Goal: Task Accomplishment & Management: Complete application form

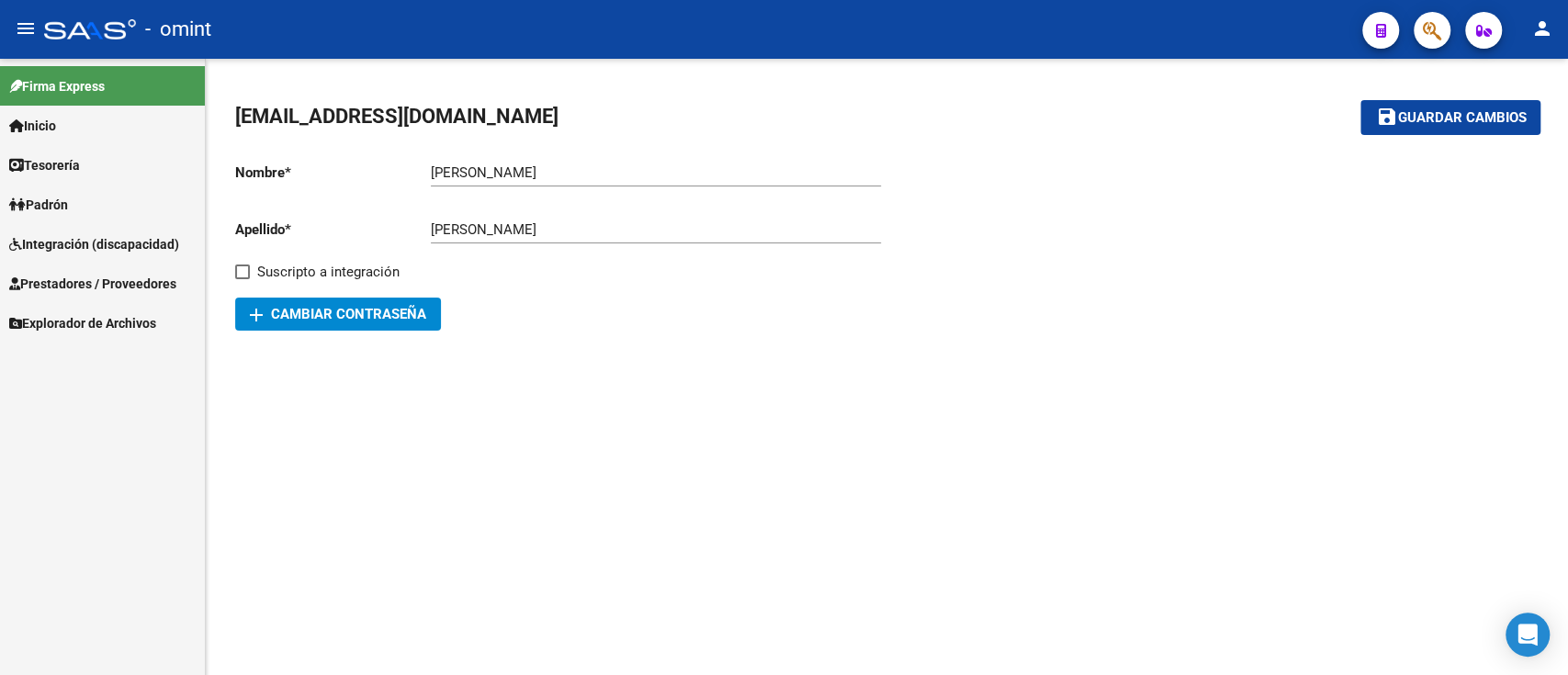
click at [89, 243] on span "Integración (discapacidad)" at bounding box center [95, 244] width 170 height 20
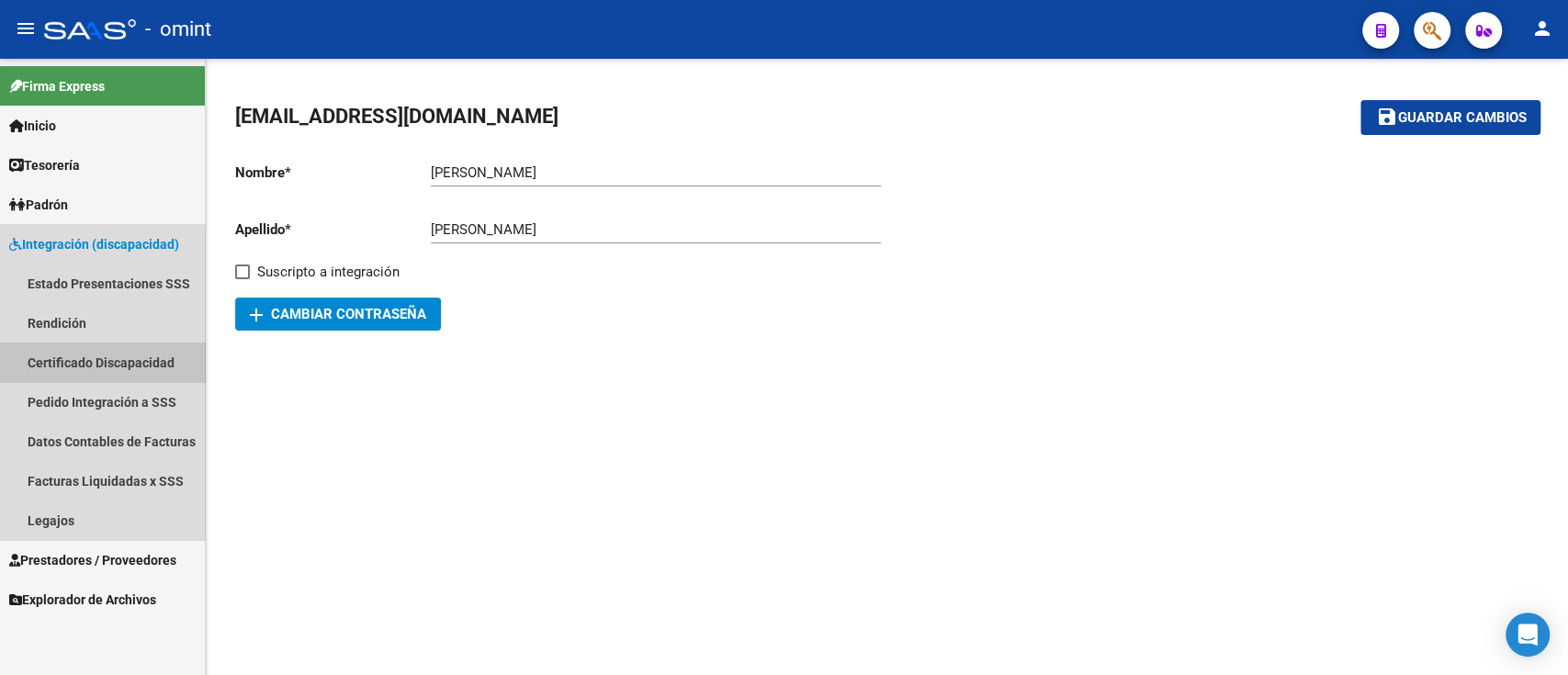
click at [168, 351] on link "Certificado Discapacidad" at bounding box center [102, 362] width 205 height 40
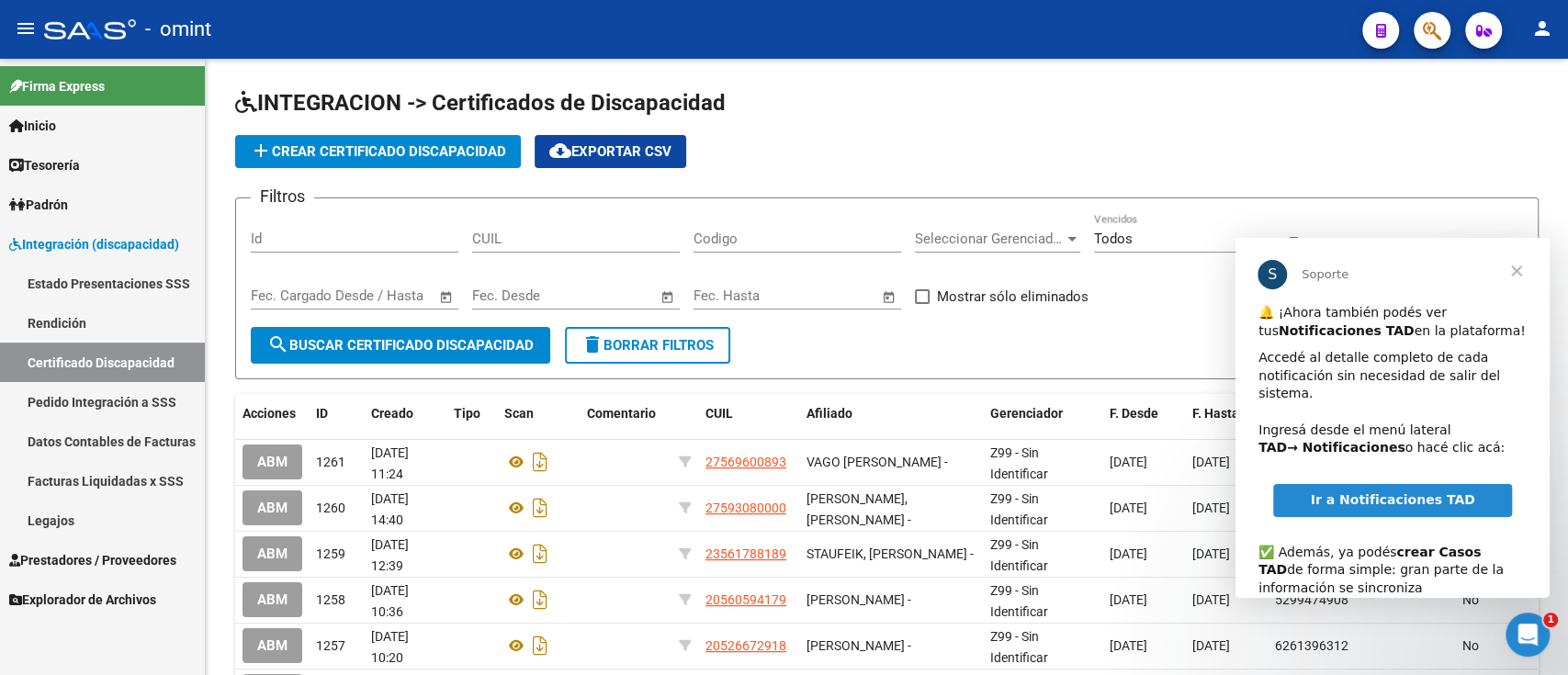
click at [1524, 273] on span "Cerrar" at bounding box center [1516, 271] width 67 height 67
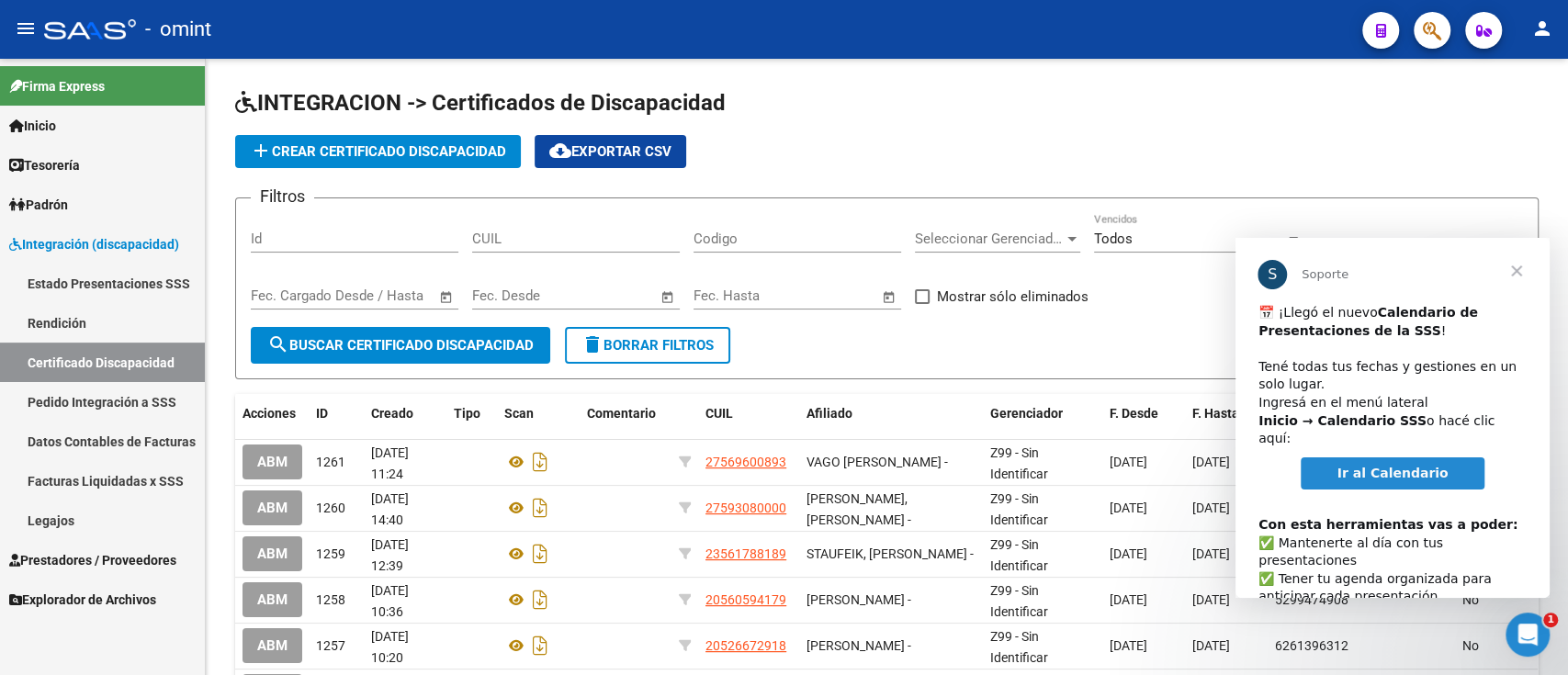
click at [1515, 262] on span "Cerrar" at bounding box center [1516, 271] width 67 height 67
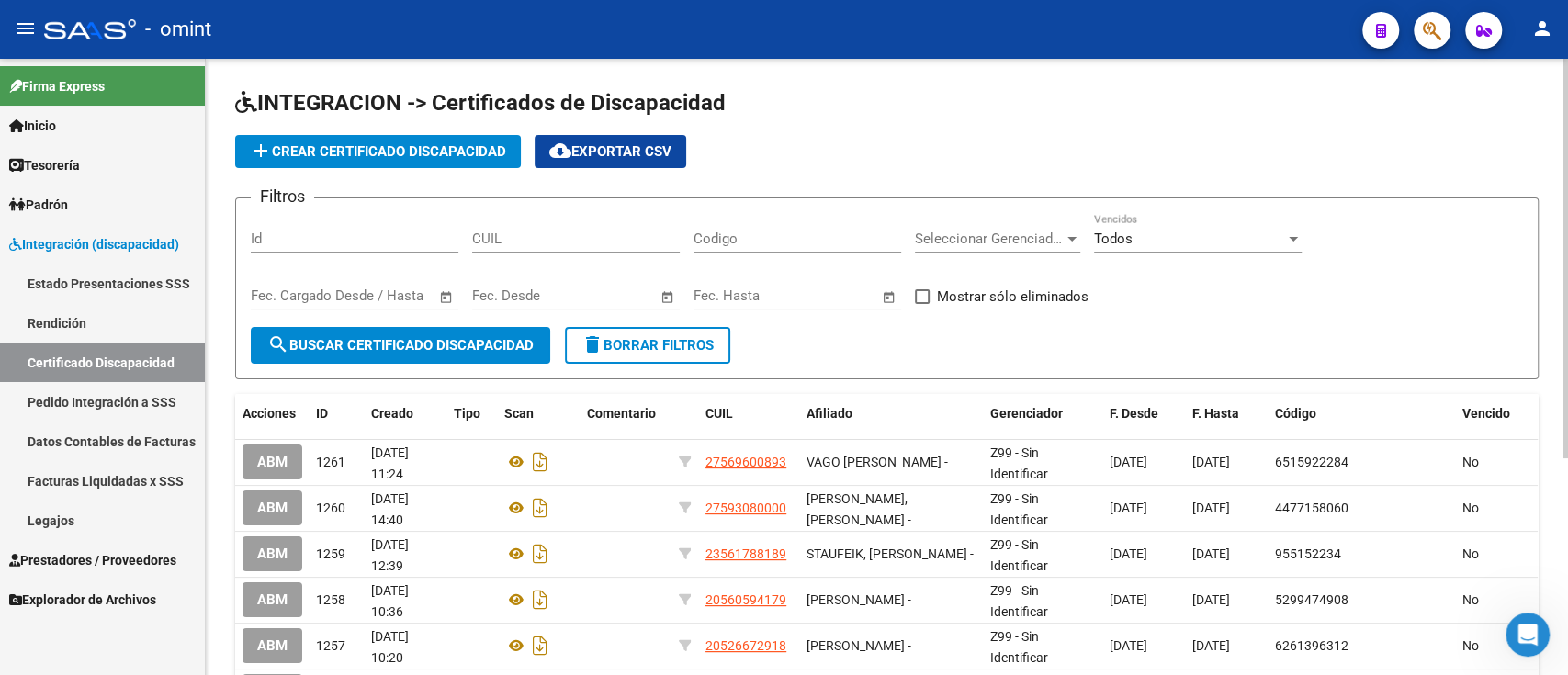
click at [386, 155] on span "add Crear Certificado Discapacidad" at bounding box center [378, 150] width 257 height 16
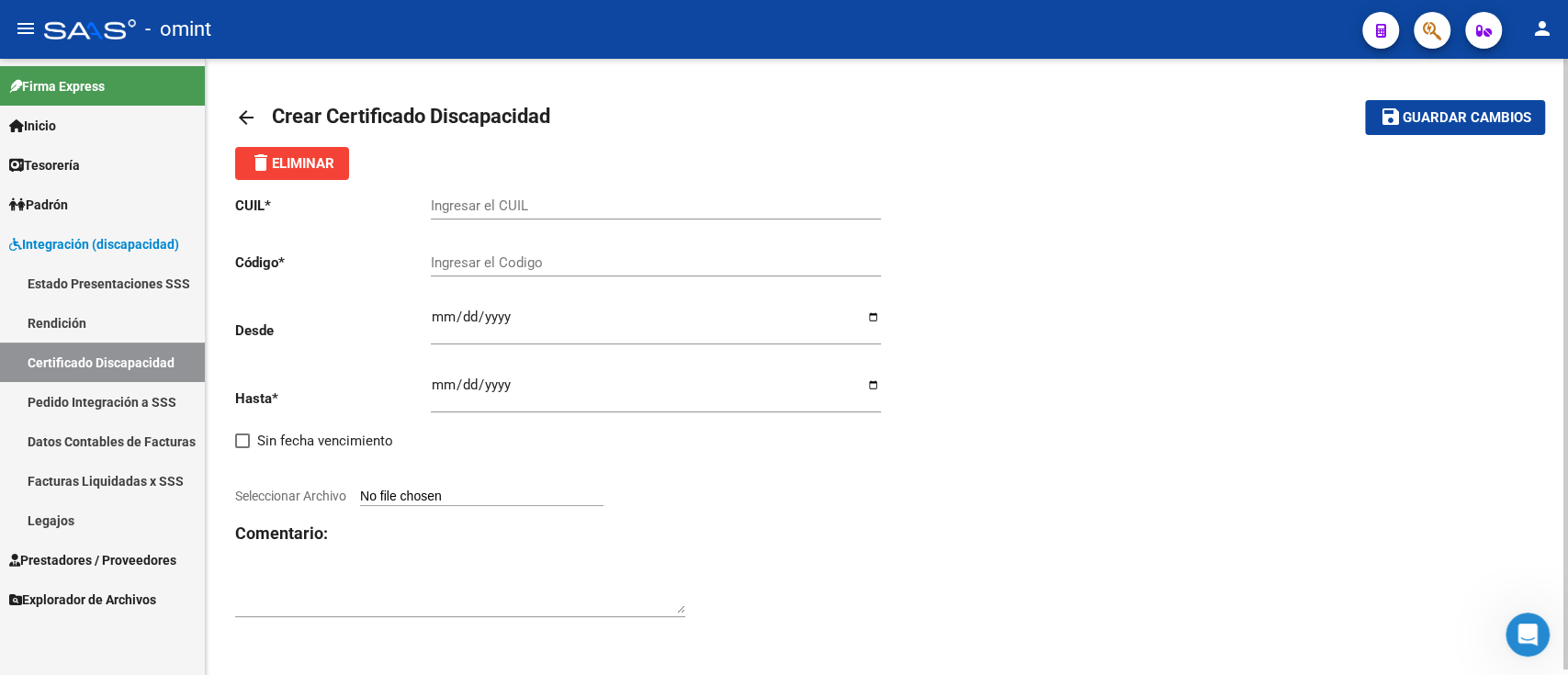
click at [515, 202] on input "Ingresar el CUIL" at bounding box center [655, 205] width 450 height 16
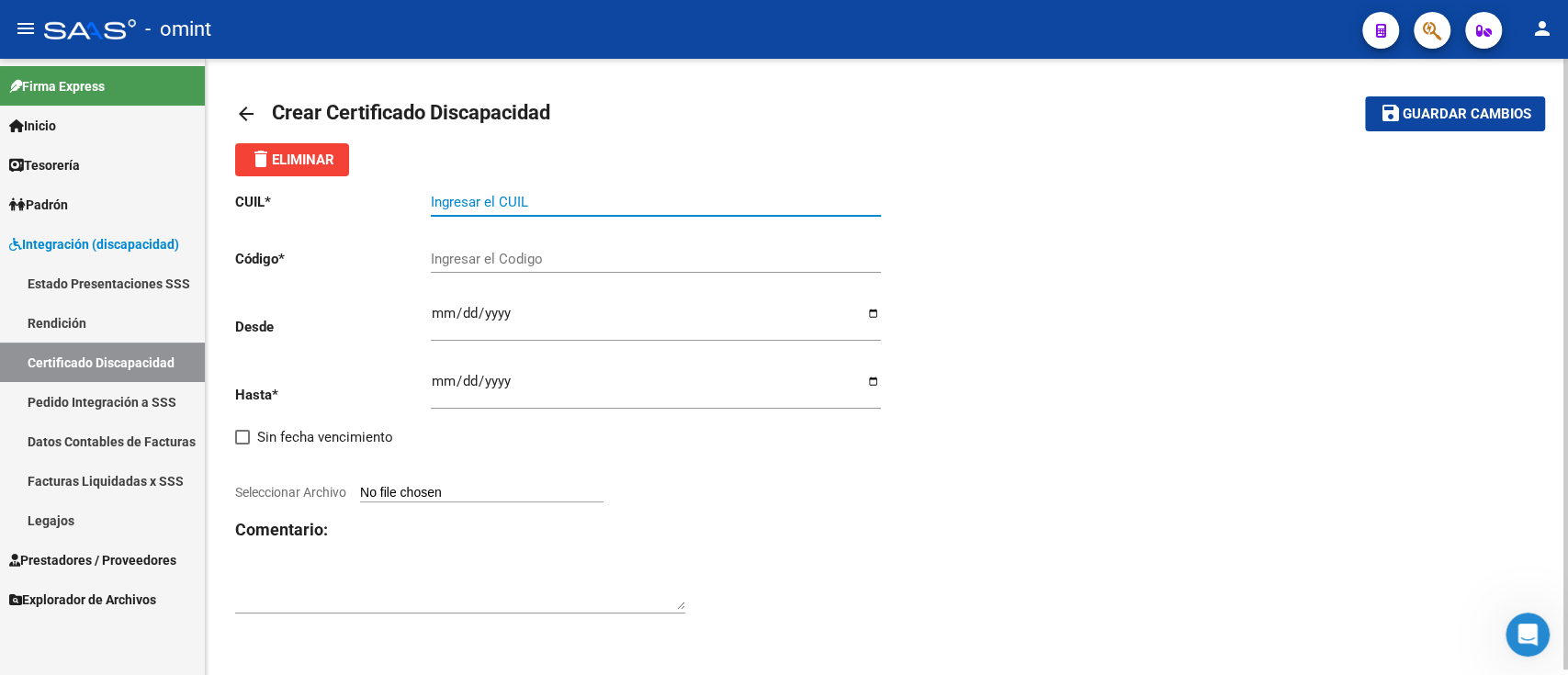
scroll to position [6, 0]
click at [579, 524] on h3 "Comentario:" at bounding box center [562, 529] width 652 height 26
click at [564, 561] on div at bounding box center [460, 585] width 450 height 56
click at [1029, 506] on div "CUIL * Ingresar el CUIL Código * Ingresar el Codigo Desde Ingresar fec. Desde H…" at bounding box center [887, 403] width 1304 height 454
click at [403, 488] on input "Seleccionar Archivo" at bounding box center [481, 494] width 243 height 17
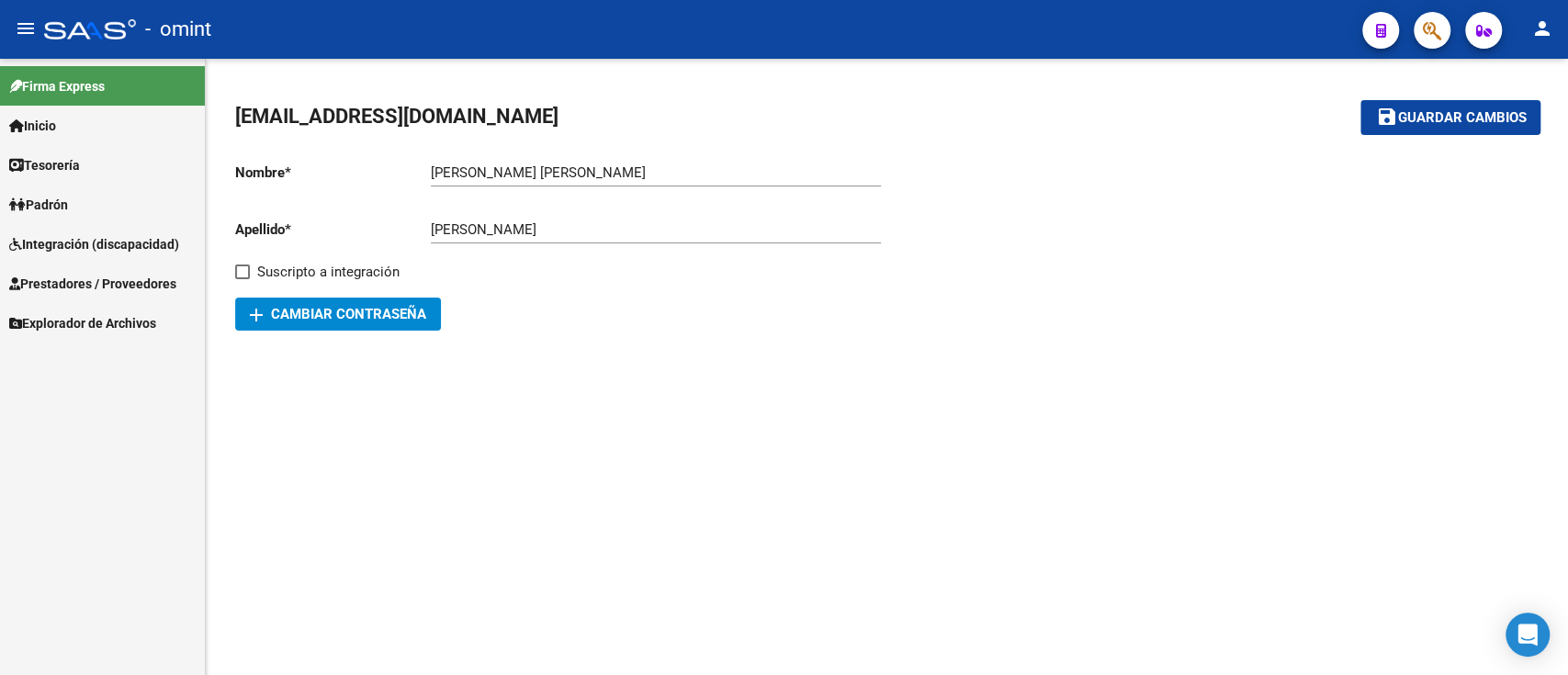
click at [74, 245] on span "Integración (discapacidad)" at bounding box center [95, 244] width 170 height 20
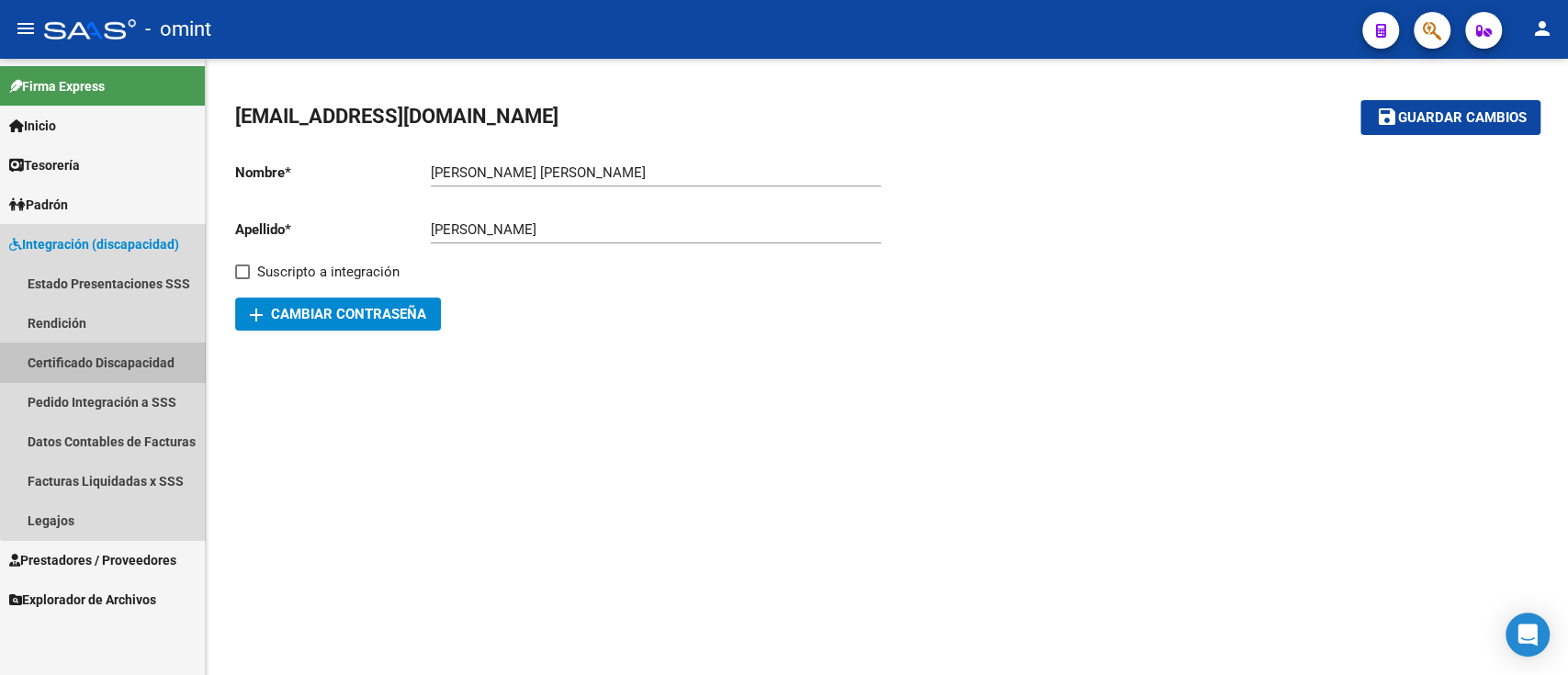
click at [110, 357] on link "Certificado Discapacidad" at bounding box center [102, 362] width 205 height 40
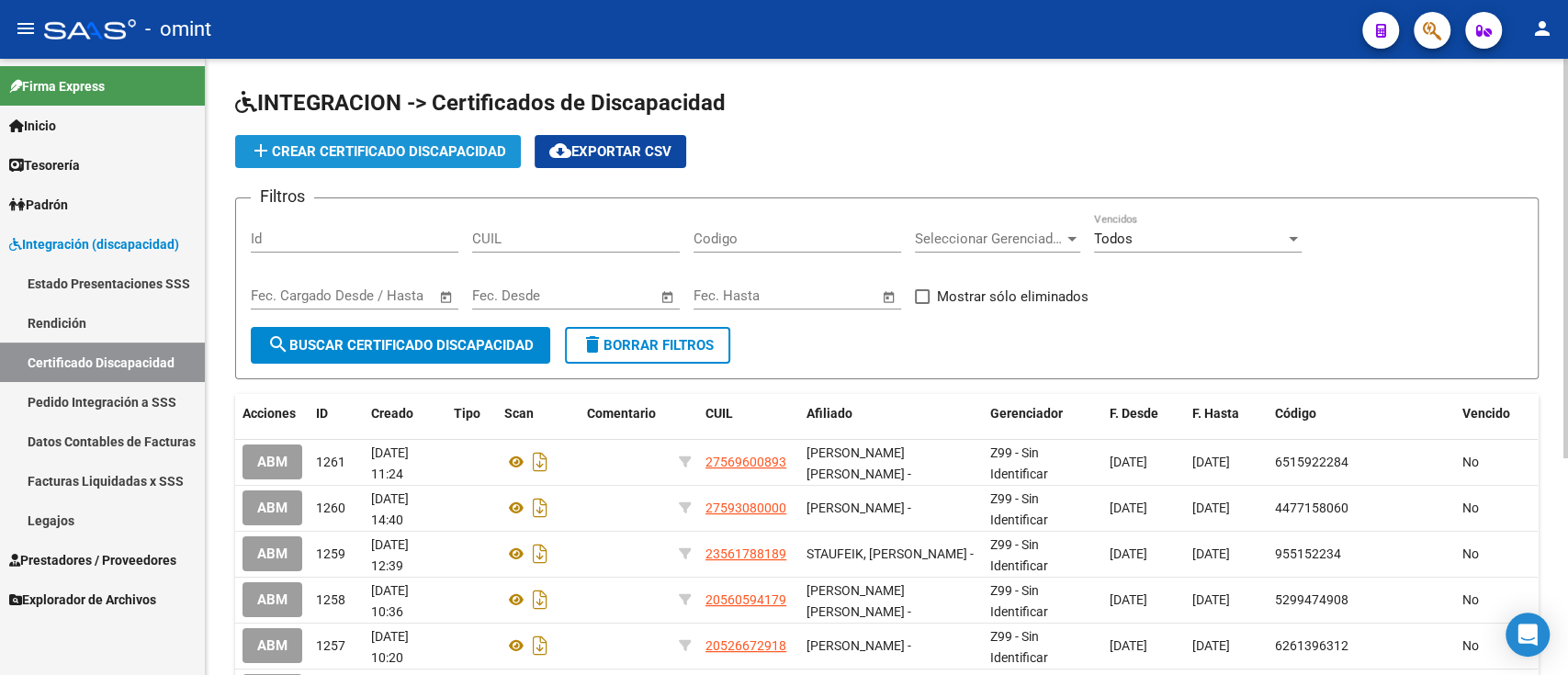
click at [481, 148] on span "add Crear Certificado Discapacidad" at bounding box center [378, 150] width 257 height 16
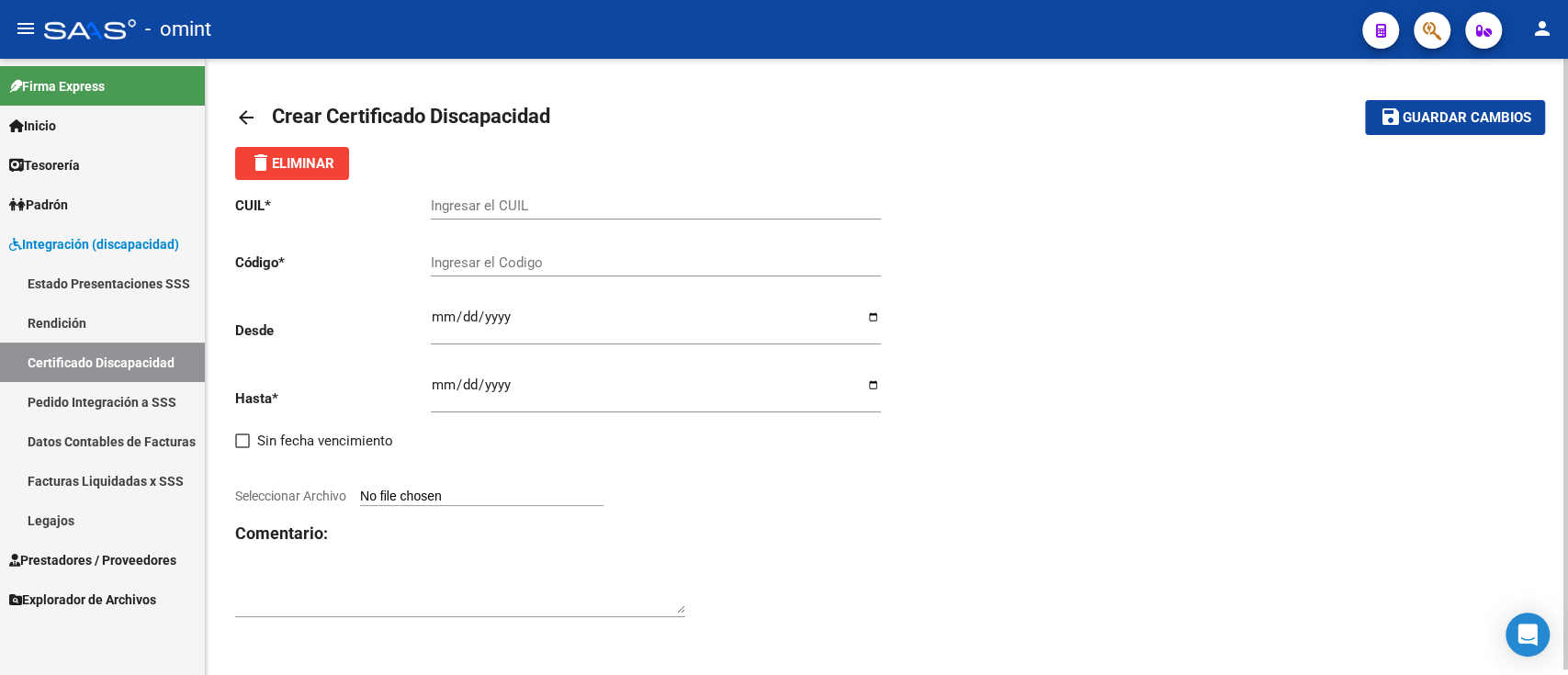
click at [518, 212] on input "Ingresar el CUIL" at bounding box center [655, 205] width 450 height 16
paste input "43-03800502"
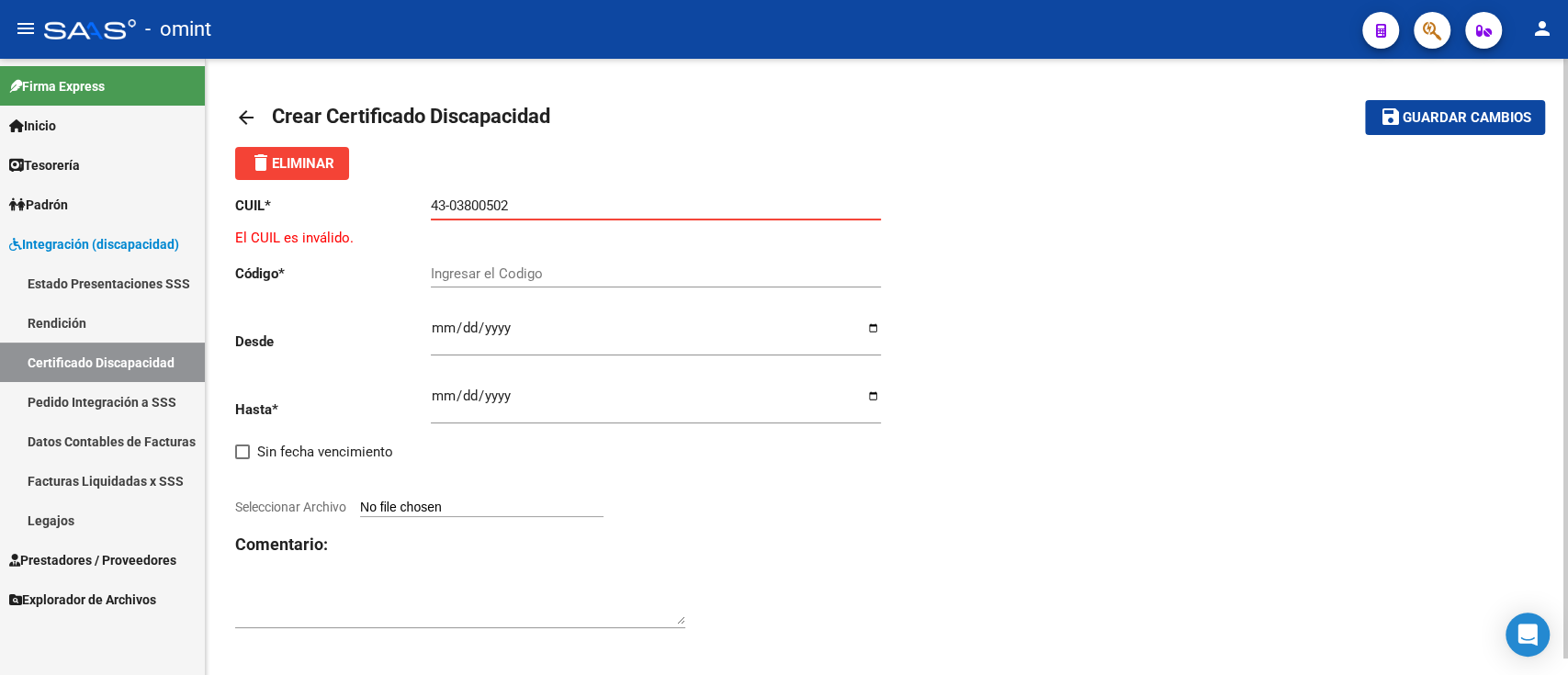
click at [479, 207] on input "43-03800502" at bounding box center [655, 205] width 450 height 16
paste input "27-52093129-0"
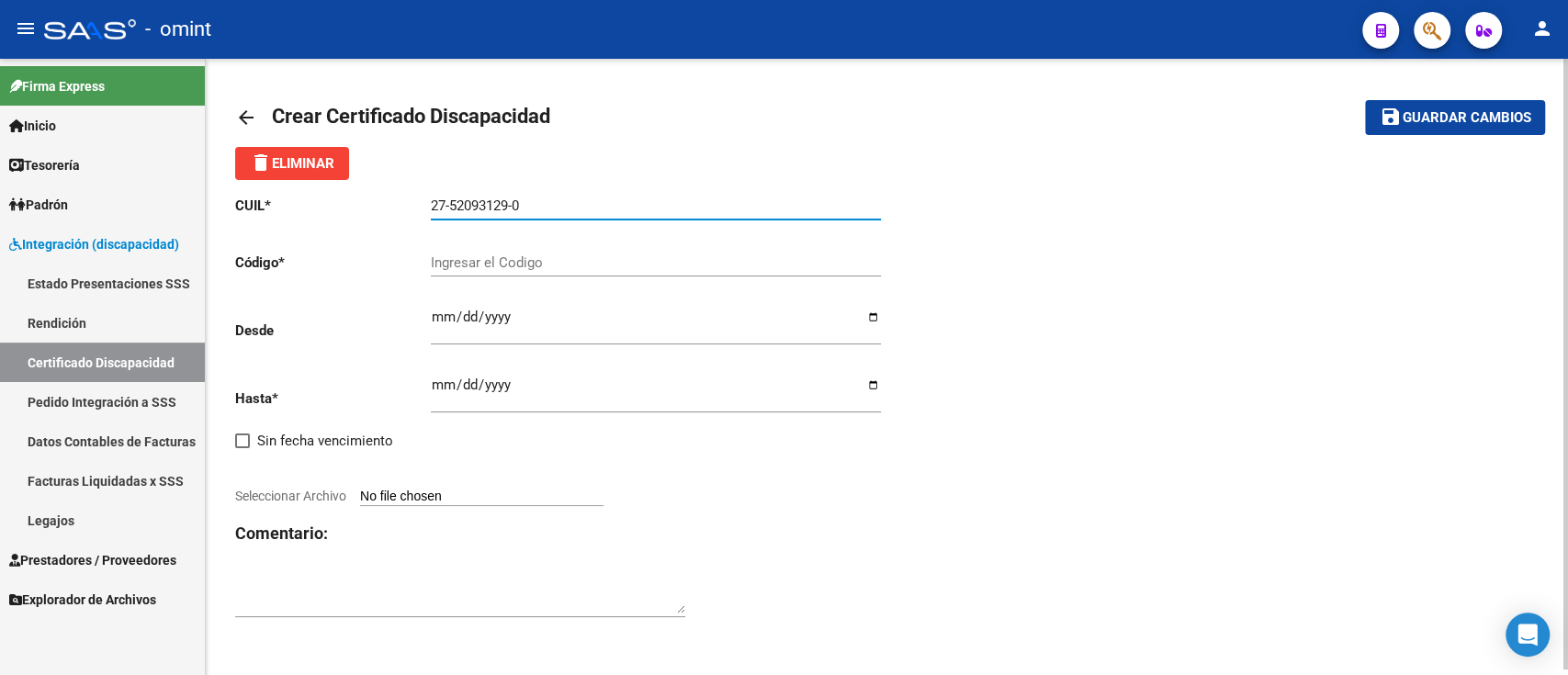
type input "27-52093129-0"
click at [510, 277] on div "Ingresar el Codigo" at bounding box center [655, 265] width 450 height 57
click at [518, 260] on input "Ingresar el Codigo" at bounding box center [655, 262] width 450 height 16
click at [496, 257] on input "Ingresar el Codigo" at bounding box center [655, 262] width 450 height 16
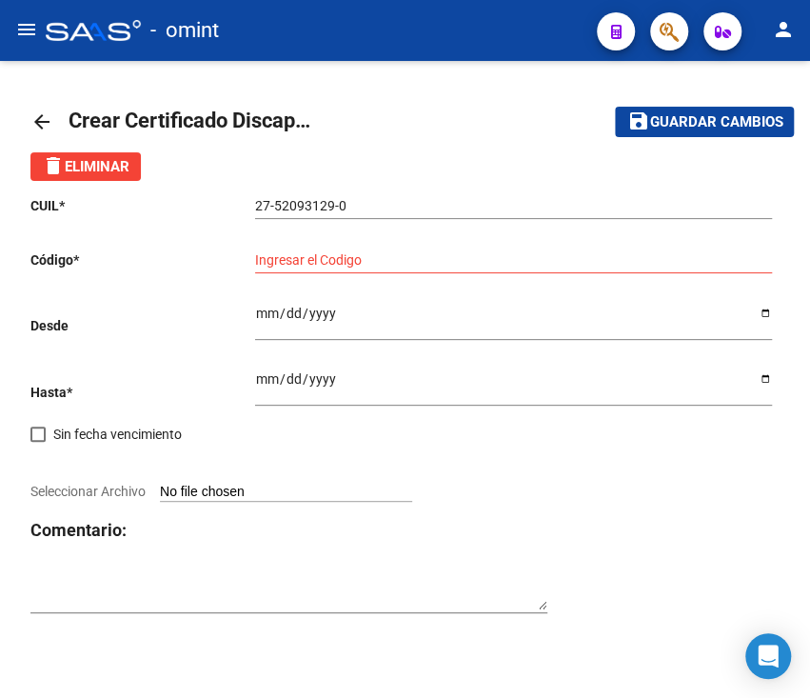
click at [541, 243] on div "Ingresar el Codigo" at bounding box center [513, 254] width 517 height 38
click at [537, 258] on input "Ingresar el Codigo" at bounding box center [513, 260] width 517 height 16
type input "1304821658"
click at [523, 331] on input "Ingresar fec. Desde" at bounding box center [513, 320] width 517 height 29
click at [282, 316] on input "Ingresar fec. Desde" at bounding box center [513, 320] width 517 height 29
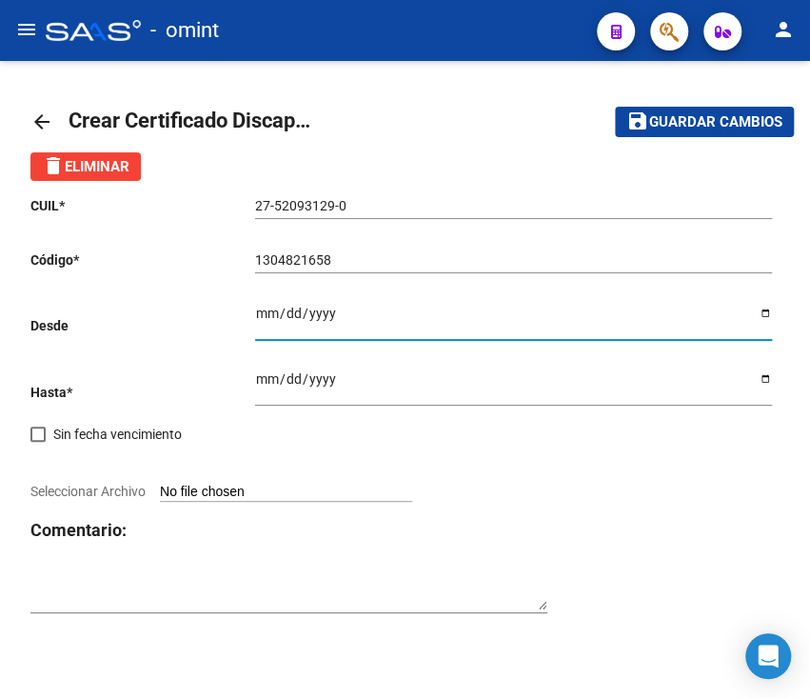
click at [258, 306] on div "Ingresar fec. Desde" at bounding box center [513, 314] width 517 height 49
type input "[DATE]"
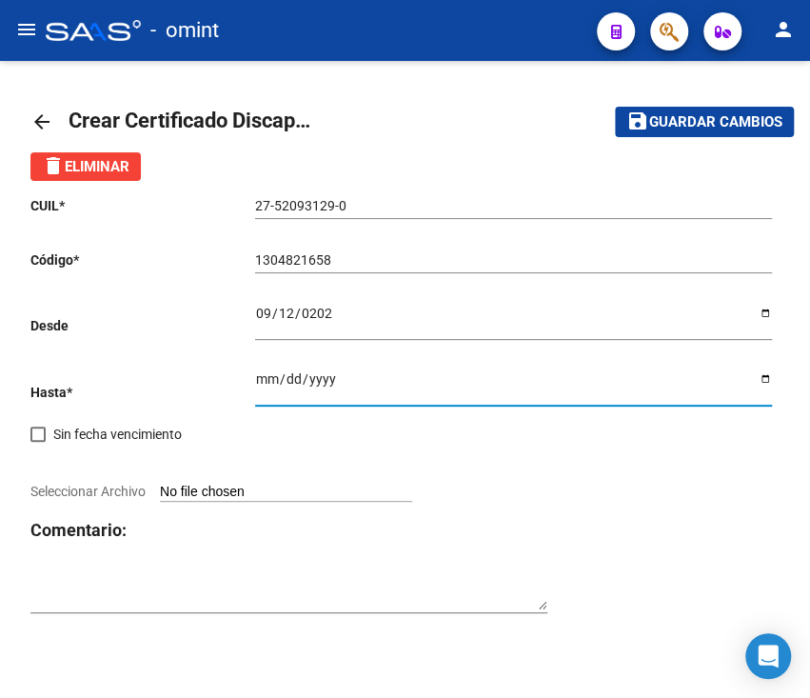
click at [417, 379] on input "Ingresar fec. Hasta" at bounding box center [513, 385] width 517 height 29
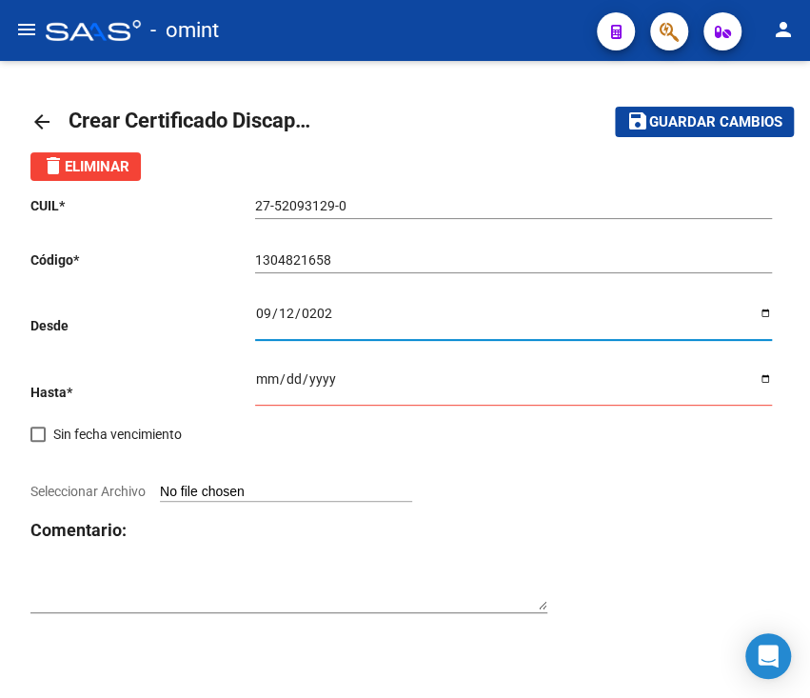
click at [328, 327] on input "[DATE]" at bounding box center [513, 320] width 517 height 29
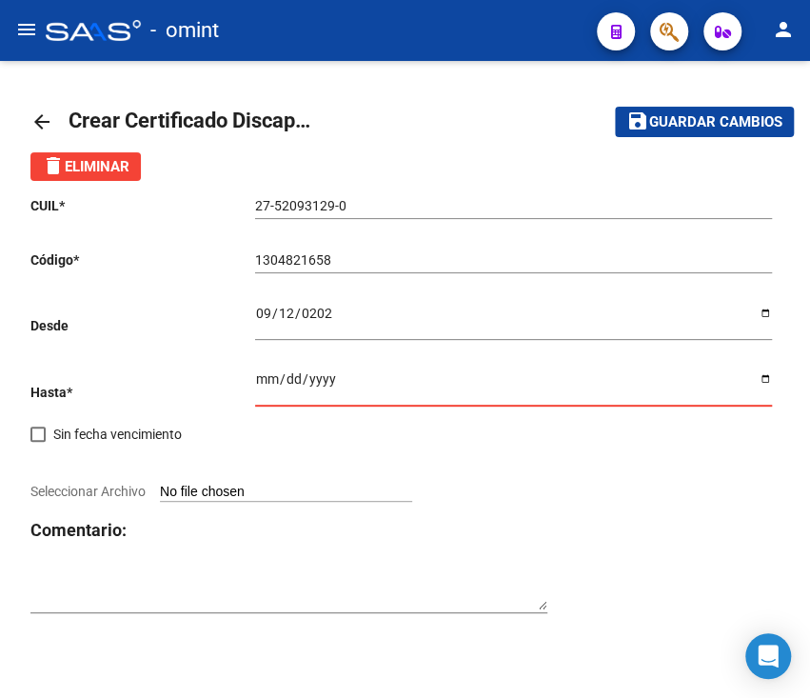
click at [326, 377] on input "Ingresar fec. Hasta" at bounding box center [513, 385] width 517 height 29
click at [255, 376] on input "Ingresar fec. Hasta" at bounding box center [513, 385] width 517 height 29
click at [275, 379] on input "Ingresar fec. Hasta" at bounding box center [513, 385] width 517 height 29
click at [271, 381] on input "Ingresar fec. Hasta" at bounding box center [513, 385] width 517 height 29
click at [266, 384] on input "Ingresar fec. Hasta" at bounding box center [513, 385] width 517 height 29
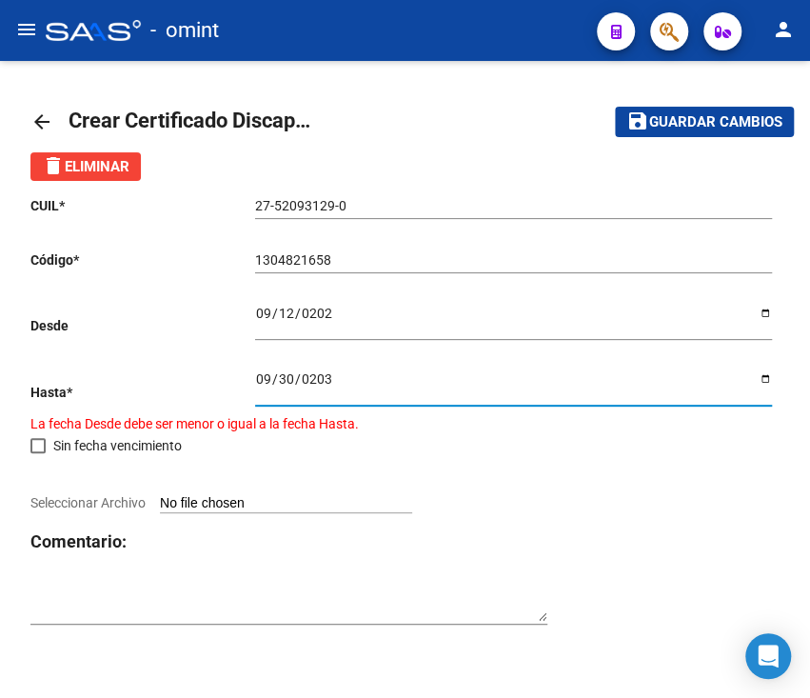
type input "[DATE]"
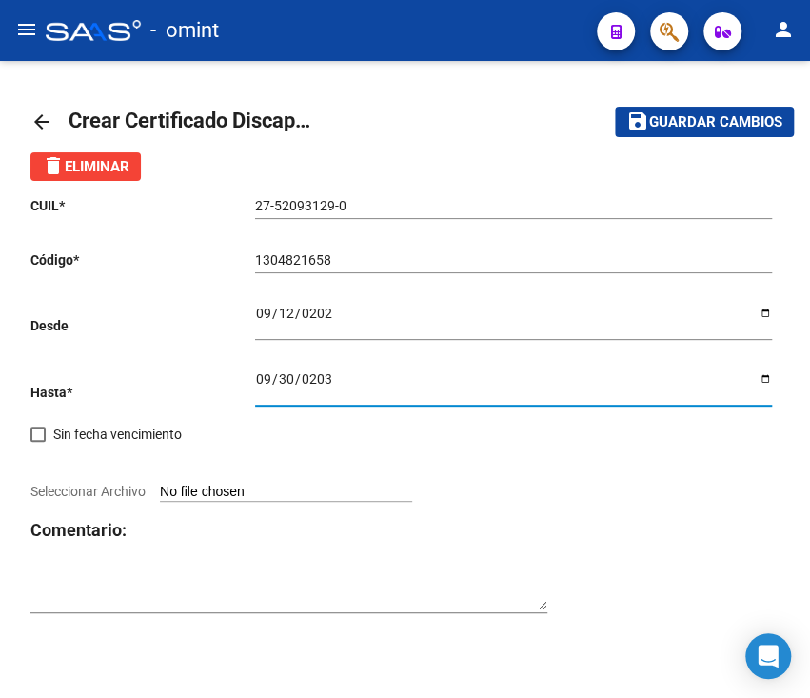
click at [268, 484] on app-file-uploader "Seleccionar Archivo" at bounding box center [228, 491] width 397 height 15
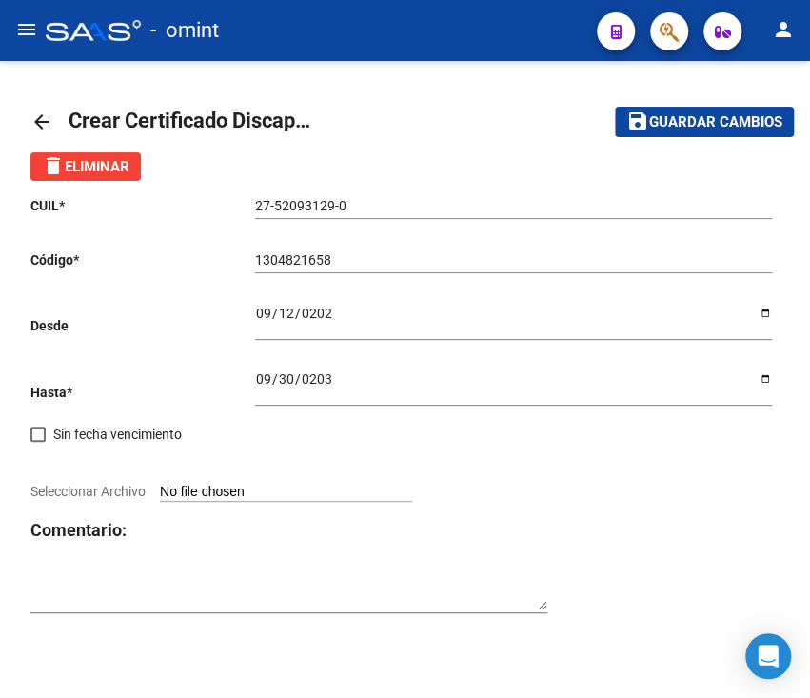
click at [233, 493] on input "Seleccionar Archivo" at bounding box center [286, 493] width 252 height 18
type input "C:\fakepath\cud - 4303800502.png"
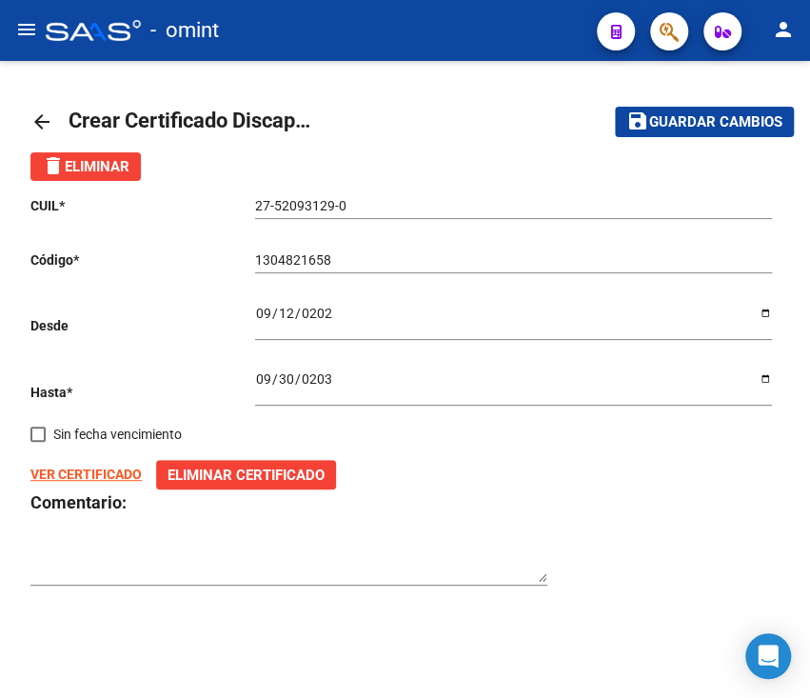
click at [662, 127] on span "Guardar cambios" at bounding box center [715, 122] width 133 height 17
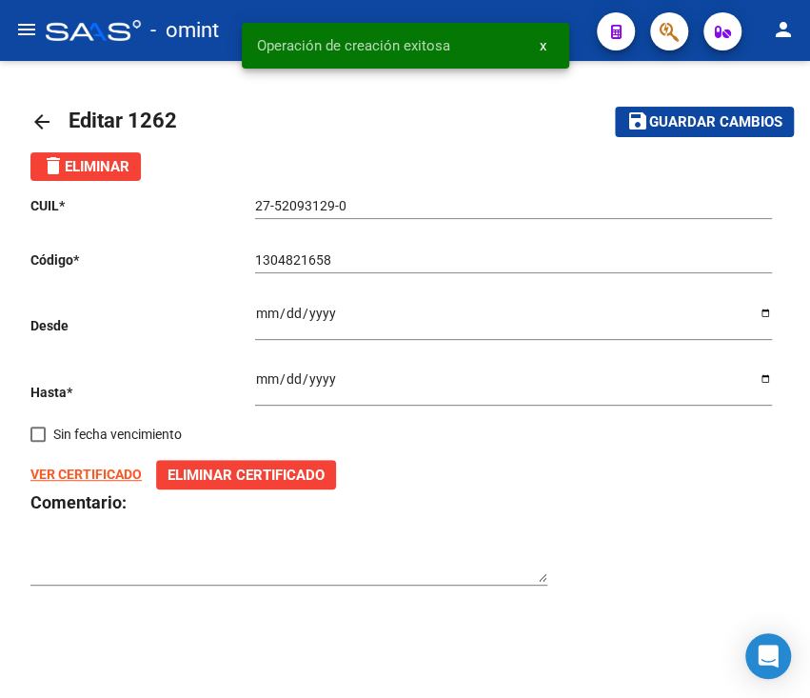
click at [40, 115] on mat-icon "arrow_back" at bounding box center [41, 121] width 23 height 23
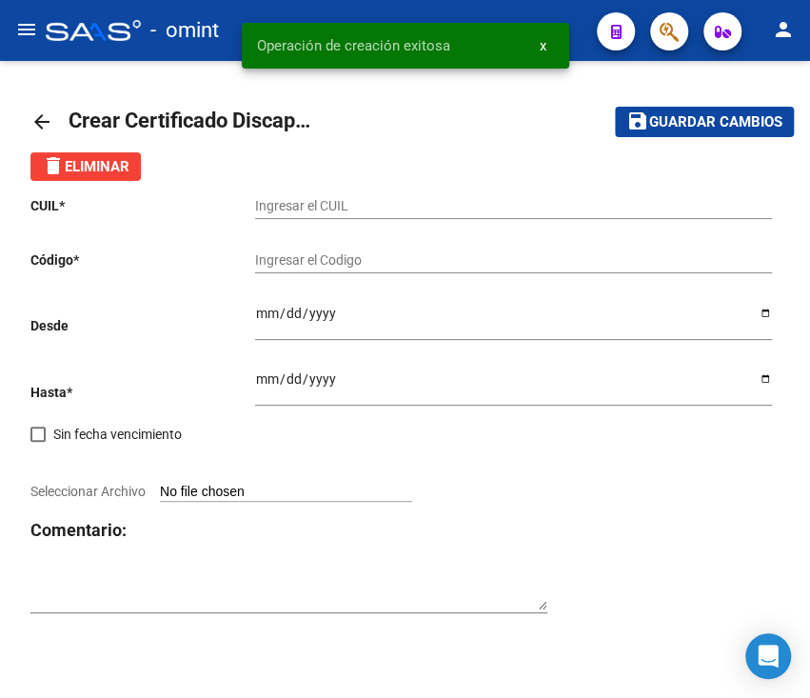
click at [41, 118] on mat-icon "arrow_back" at bounding box center [41, 121] width 23 height 23
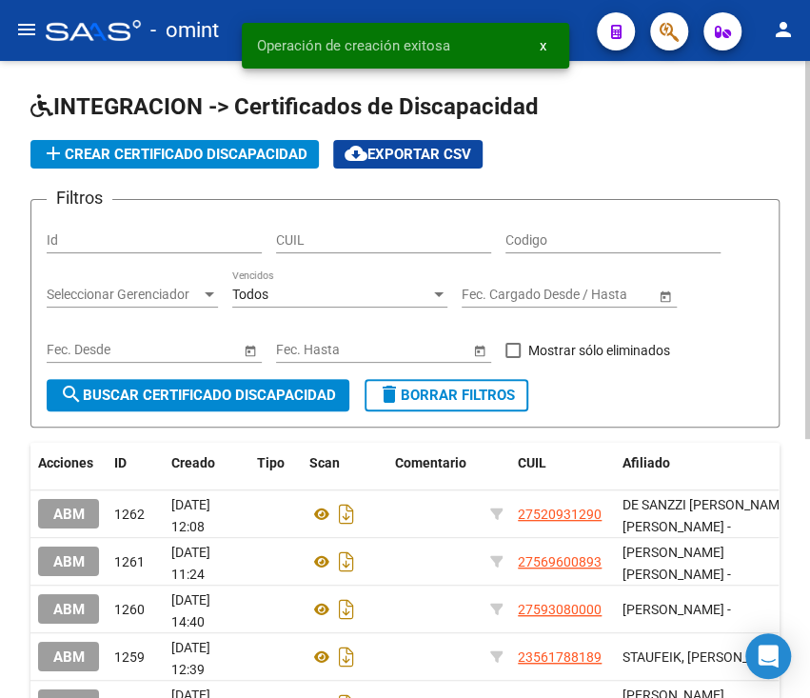
click at [385, 225] on div "CUIL" at bounding box center [383, 234] width 215 height 38
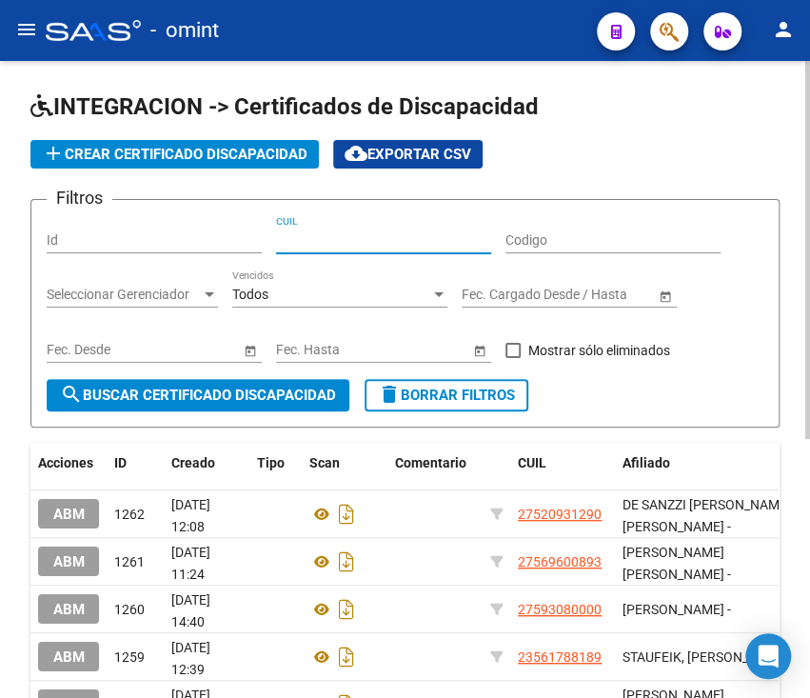
paste input "27-52093129-0"
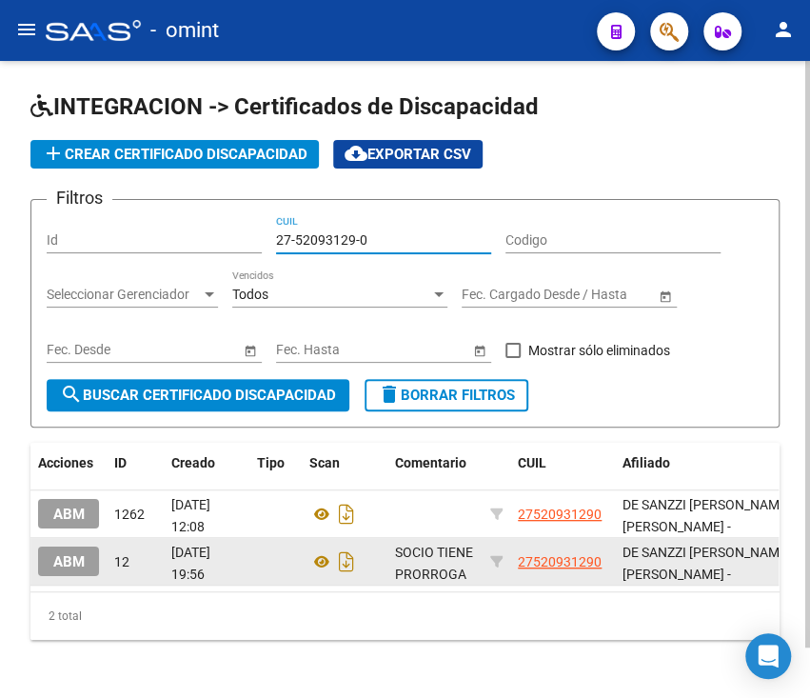
click at [419, 562] on div "SOCIO TIENE PRORROGA HASTA MAYO 2025" at bounding box center [435, 562] width 80 height 40
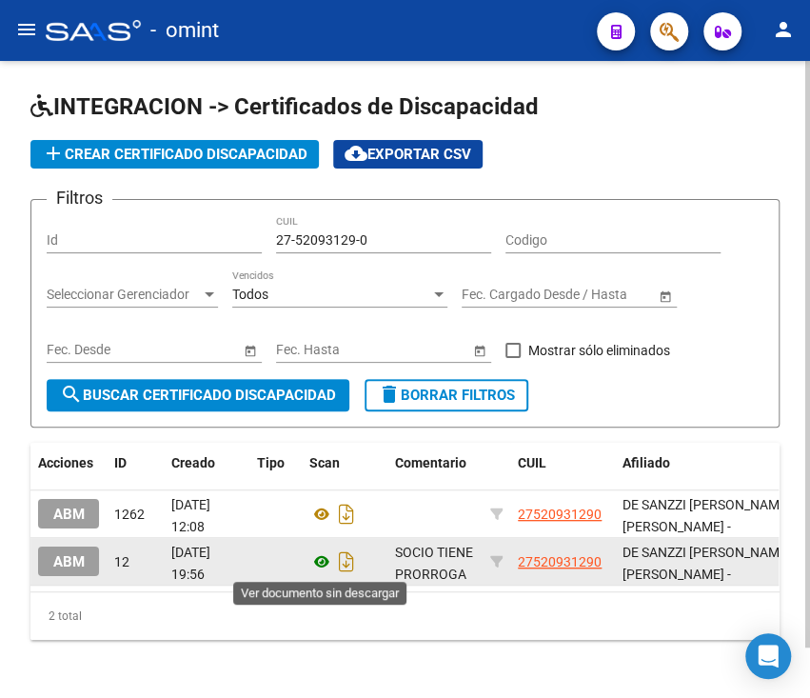
click at [324, 559] on icon at bounding box center [321, 561] width 25 height 23
click at [316, 560] on icon at bounding box center [321, 561] width 25 height 23
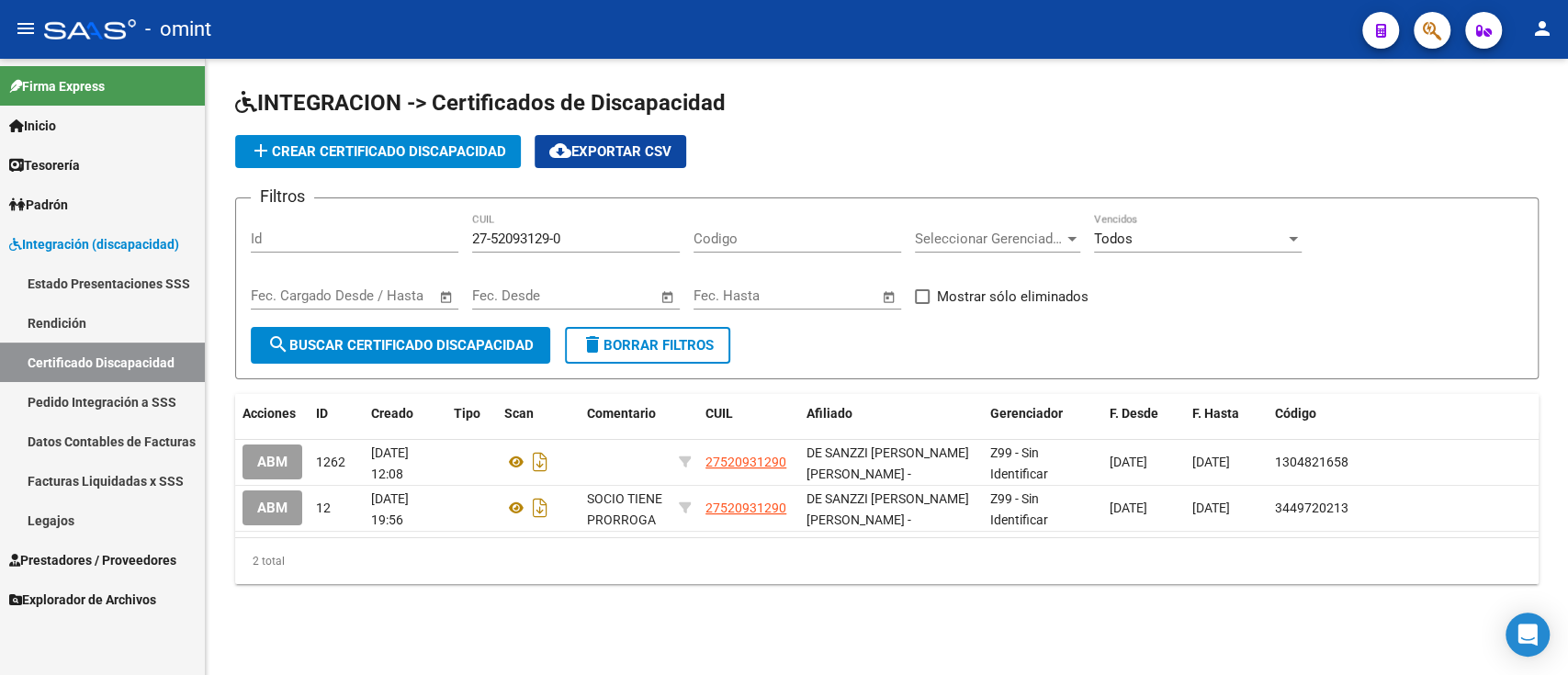
click at [595, 231] on input "27-52093129-0" at bounding box center [575, 238] width 207 height 16
paste input "6177699-2"
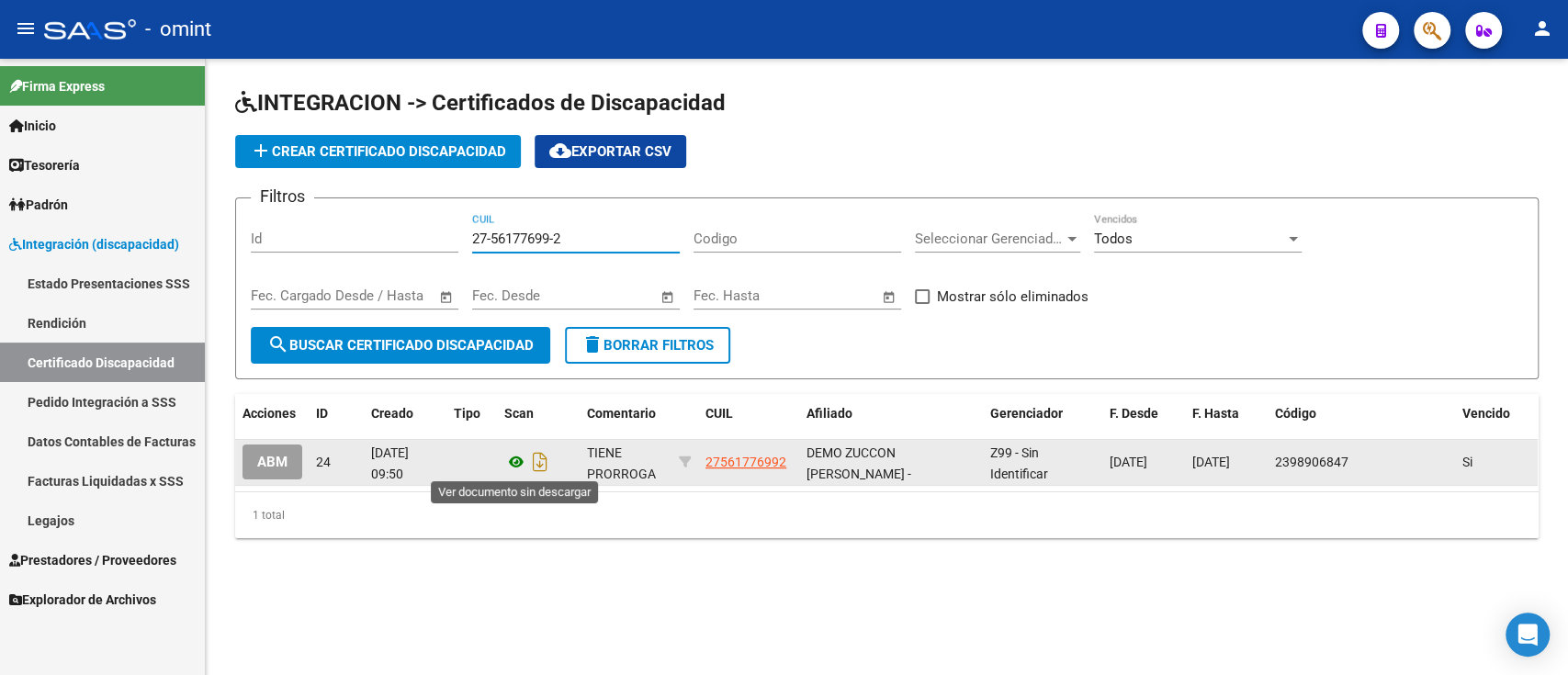
click at [506, 456] on icon at bounding box center [516, 461] width 24 height 22
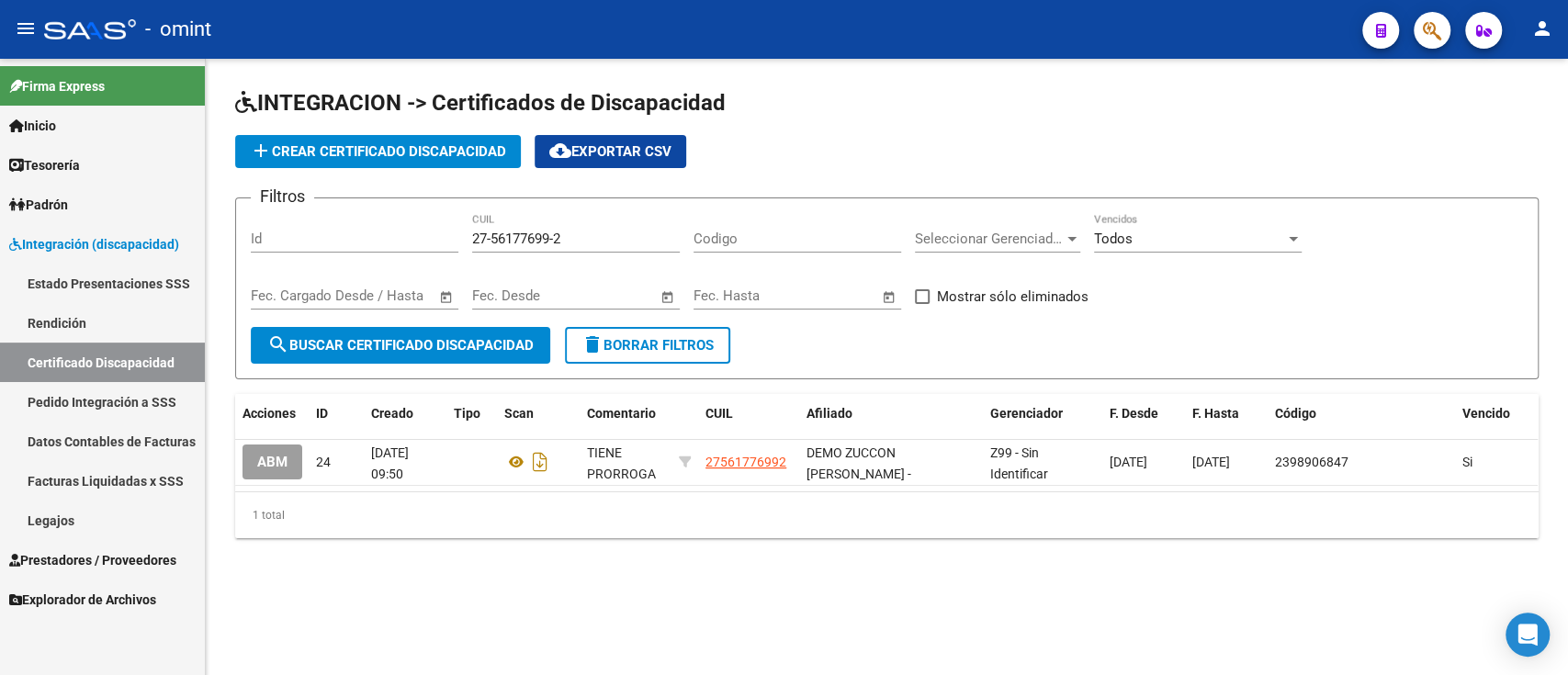
click at [570, 244] on input "27-56177699-2" at bounding box center [575, 238] width 207 height 16
paste input
type input "27-56177699-2"
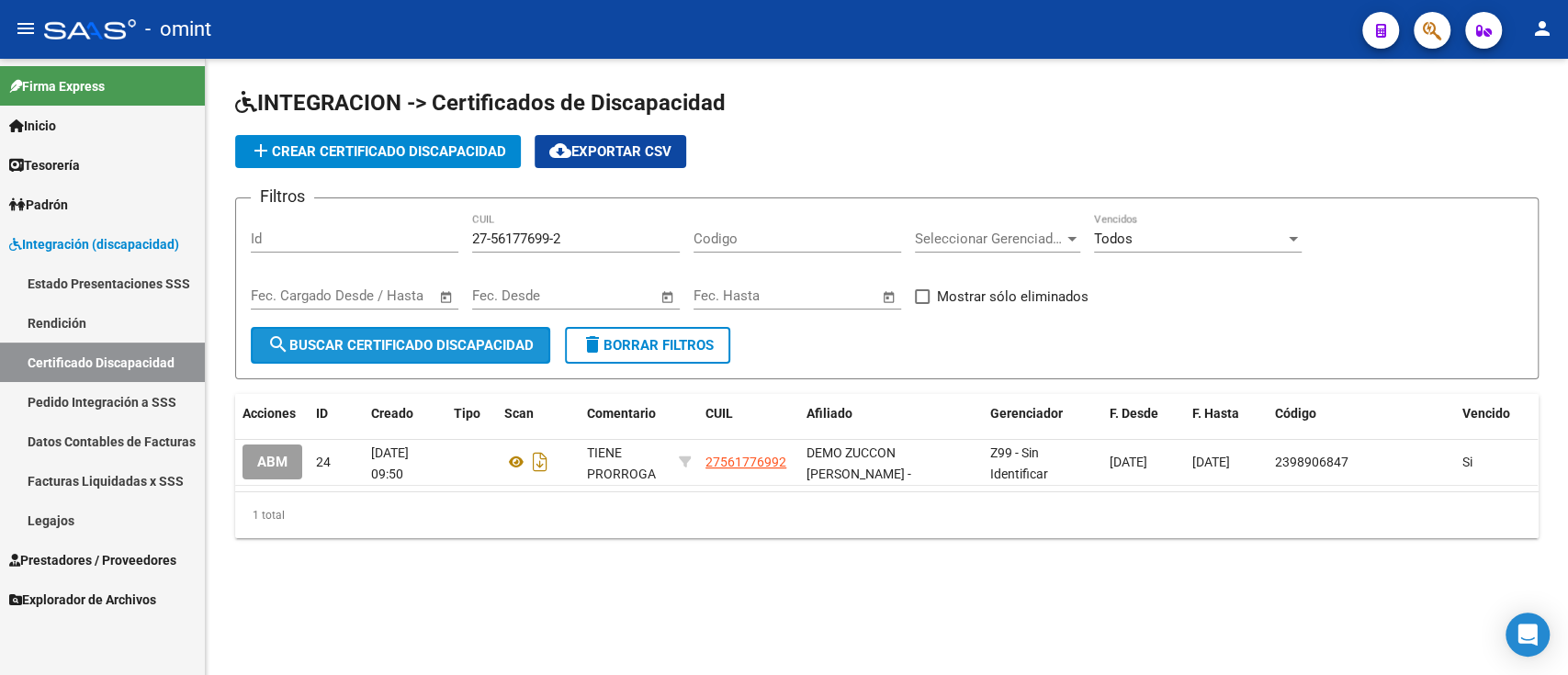
click at [478, 337] on span "search Buscar Certificado Discapacidad" at bounding box center [400, 344] width 266 height 16
click at [441, 155] on span "add Crear Certificado Discapacidad" at bounding box center [378, 150] width 257 height 16
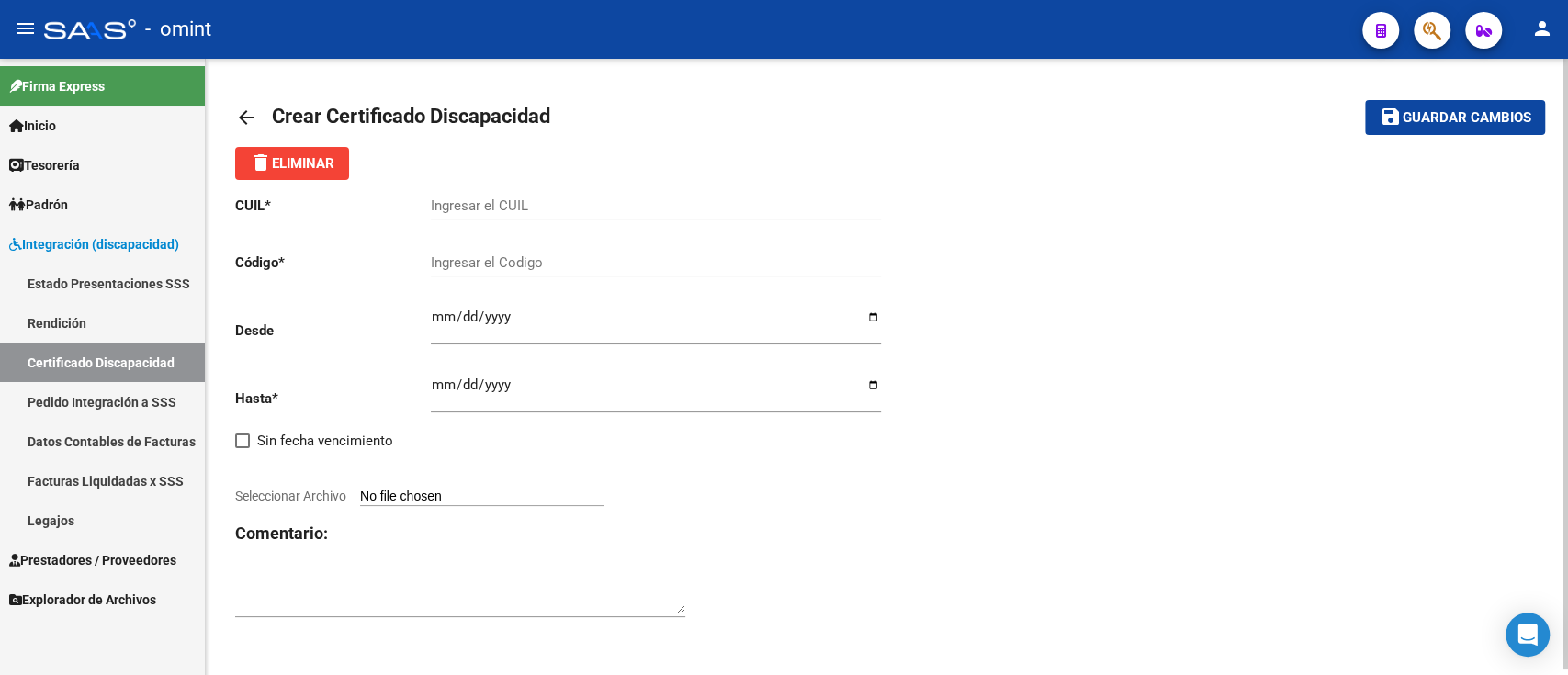
click at [543, 220] on div "Ingresar el CUIL" at bounding box center [655, 208] width 450 height 57
click at [551, 209] on input "Ingresar el CUIL" at bounding box center [655, 205] width 450 height 16
paste input "27-56177699-2"
type input "27-56177699-2"
click at [497, 263] on input "Ingresar el Codigo" at bounding box center [655, 262] width 450 height 16
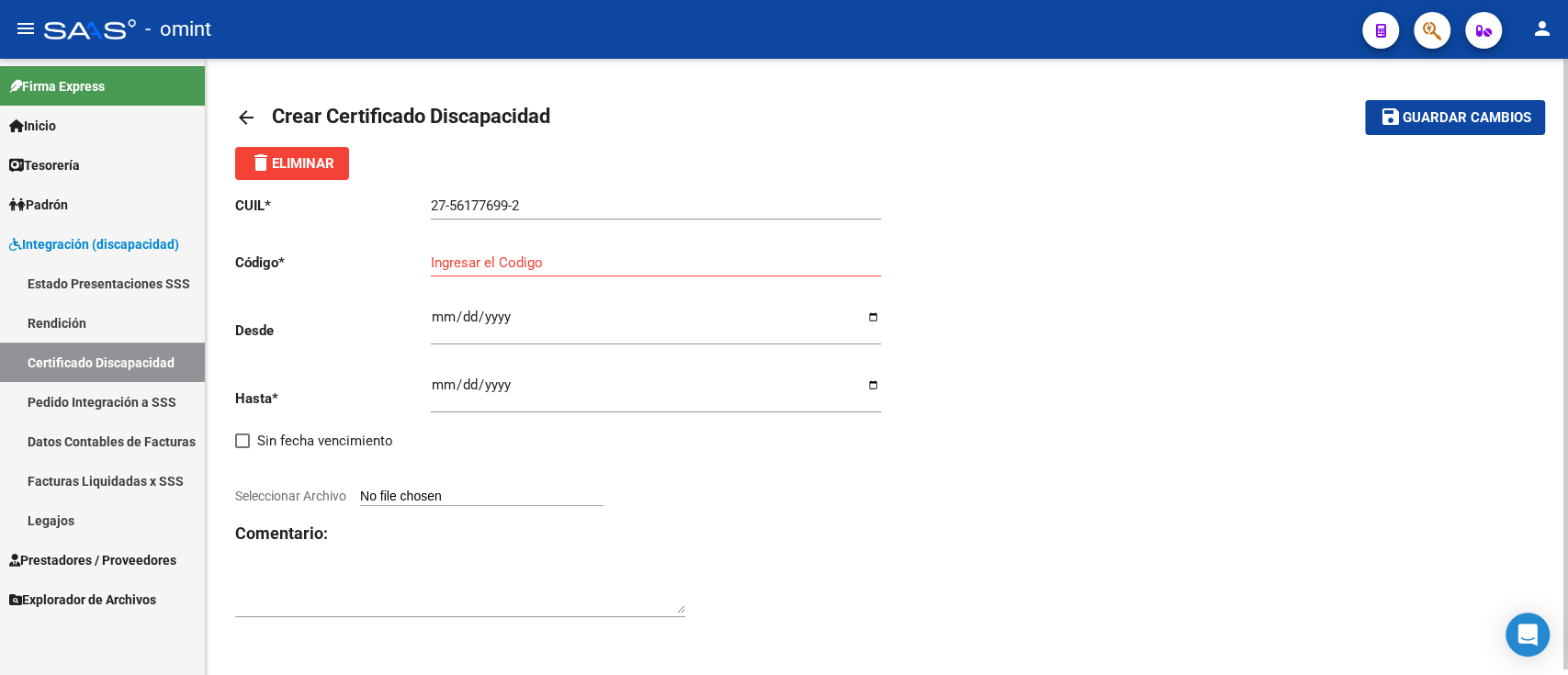
click at [502, 603] on textarea at bounding box center [460, 595] width 450 height 37
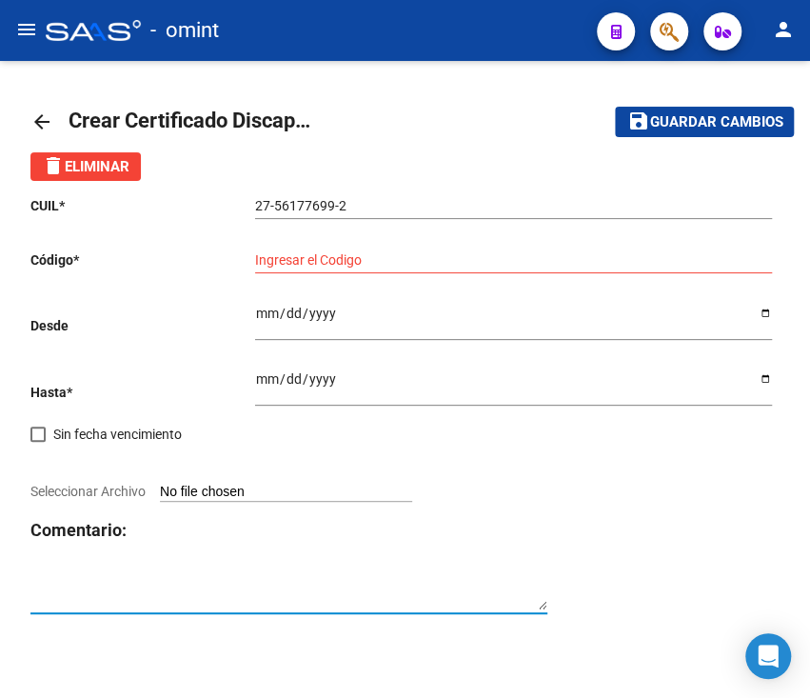
click at [452, 225] on div "27-56177699-2 Ingresar el CUIL" at bounding box center [513, 208] width 517 height 54
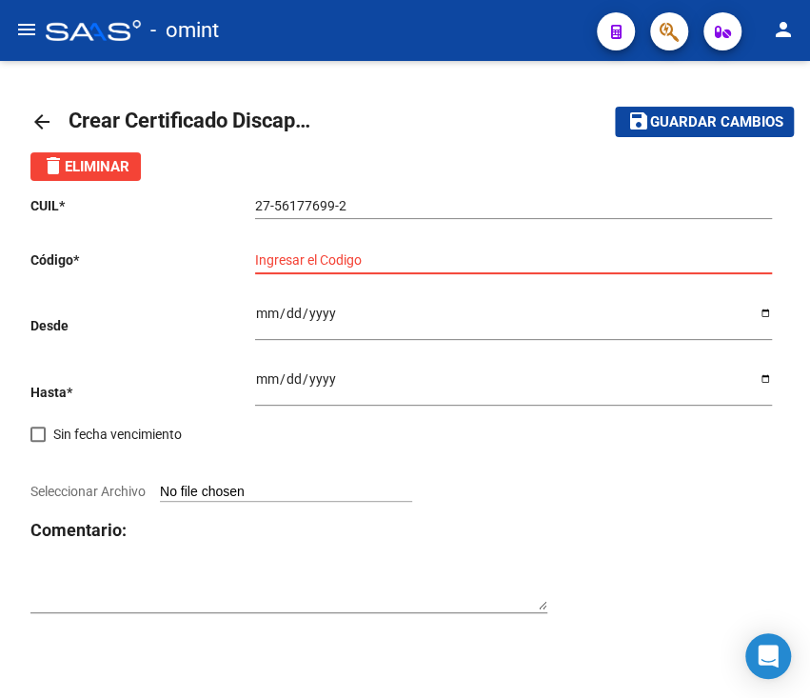
click at [426, 263] on input "Ingresar el Codigo" at bounding box center [513, 260] width 517 height 16
type input "153316134"
click at [381, 353] on div "Ingresar fec. Desde" at bounding box center [513, 323] width 517 height 66
click at [415, 321] on input "Ingresar fec. Desde" at bounding box center [513, 320] width 517 height 29
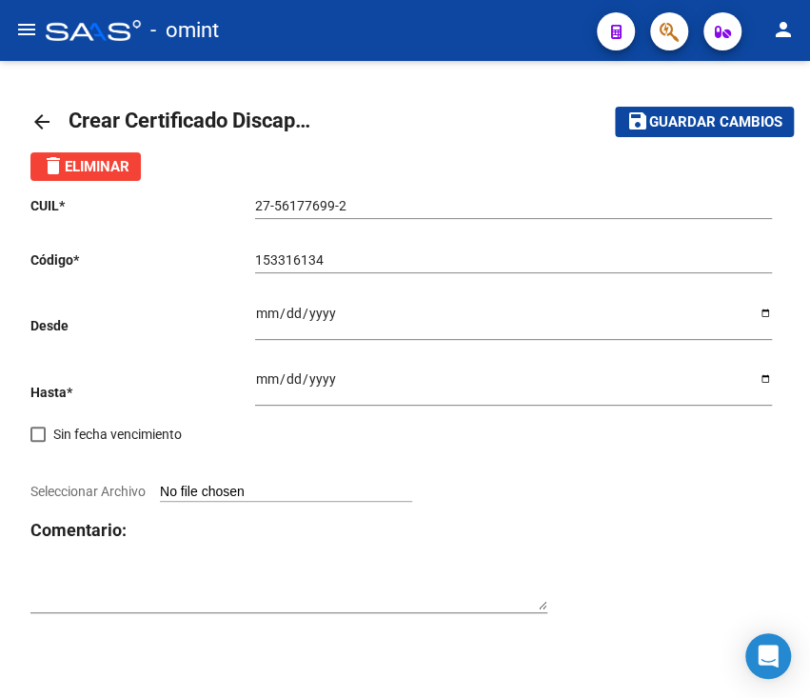
click at [323, 381] on input "Ingresar fec. Hasta" at bounding box center [513, 385] width 517 height 29
click at [278, 313] on input "Ingresar fec. Desde" at bounding box center [513, 320] width 517 height 29
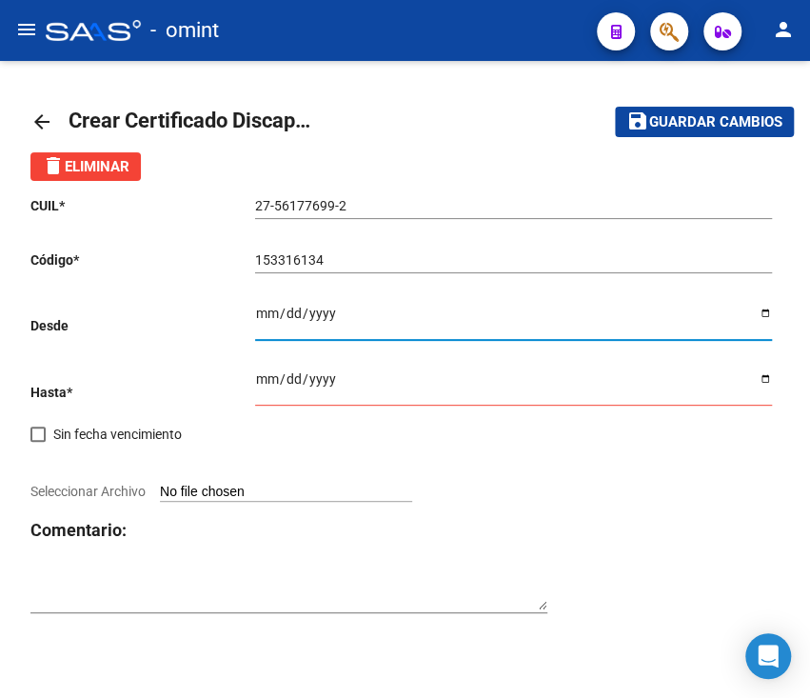
click at [265, 373] on input "Ingresar fec. Hasta" at bounding box center [513, 385] width 517 height 29
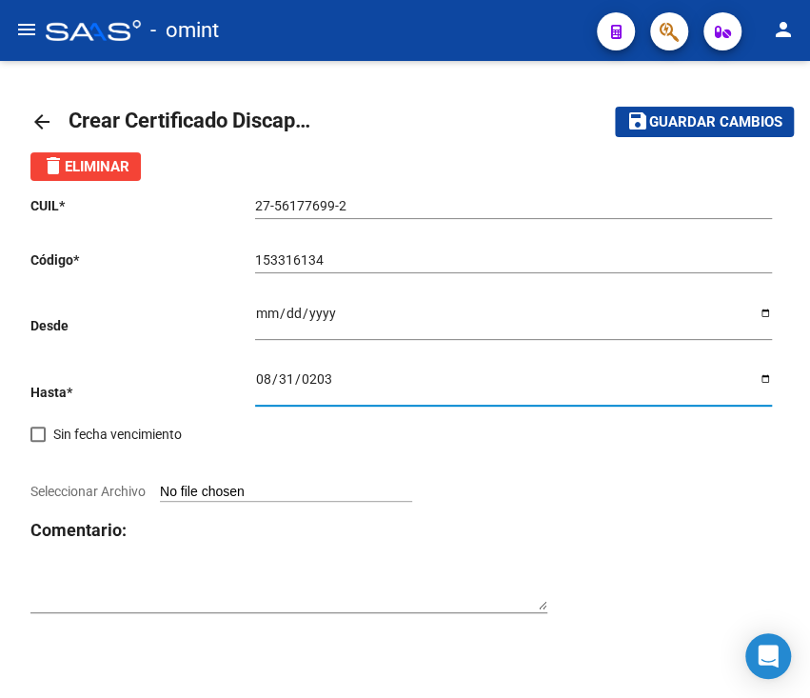
type input "[DATE]"
click at [376, 320] on input "Ingresar fec. Desde" at bounding box center [513, 320] width 517 height 29
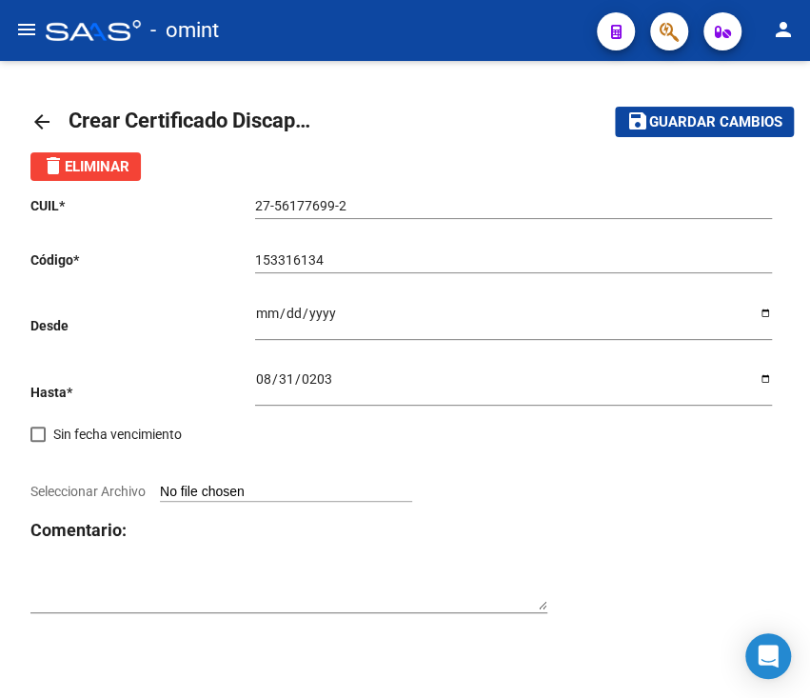
click at [260, 308] on input "Ingresar fec. Desde" at bounding box center [513, 320] width 517 height 29
type input "[DATE]"
click at [427, 434] on div "CUIL * 27-56177699-2 Ingresar el CUIL Código * 153316134 Ingresar el Codigo Des…" at bounding box center [404, 405] width 749 height 448
click at [268, 490] on input "Seleccionar Archivo" at bounding box center [286, 493] width 252 height 18
type input "C:\fakepath\cud de demon vera134006005127433069.jpg"
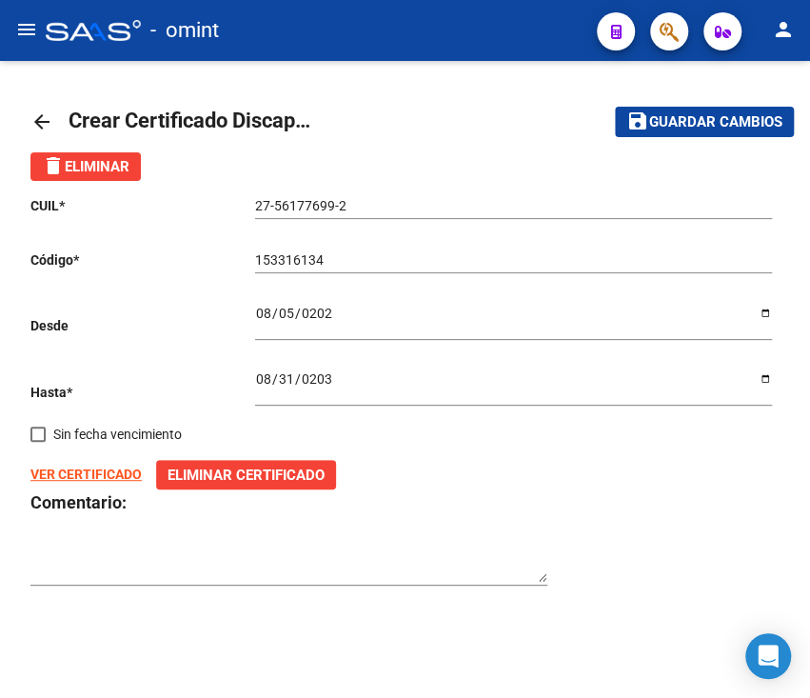
click at [310, 548] on textarea at bounding box center [288, 563] width 517 height 36
click at [681, 114] on span "Guardar cambios" at bounding box center [715, 122] width 133 height 17
click at [45, 125] on mat-icon "arrow_back" at bounding box center [41, 121] width 23 height 23
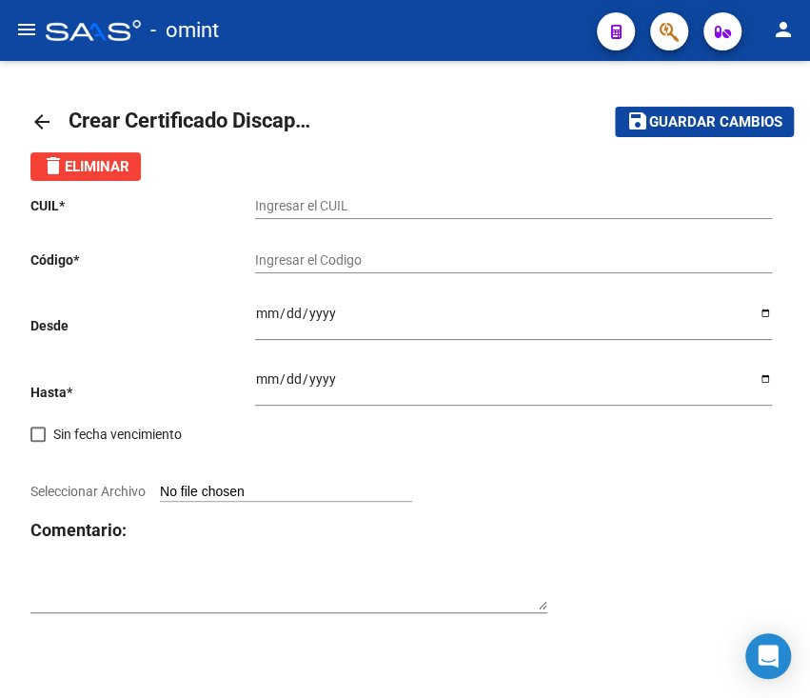
click at [51, 126] on mat-icon "arrow_back" at bounding box center [41, 121] width 23 height 23
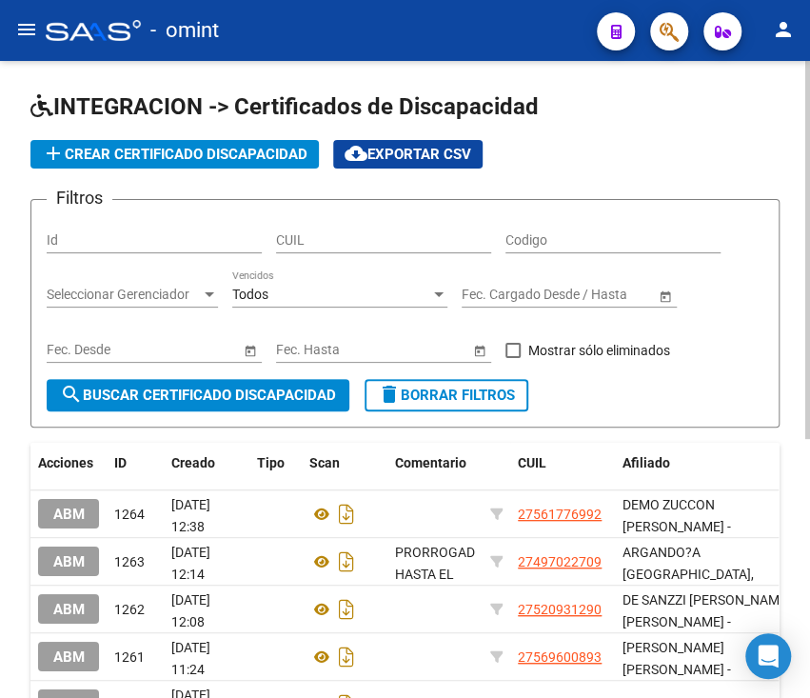
click at [330, 225] on div "CUIL" at bounding box center [383, 234] width 215 height 38
click at [329, 239] on input "CUIL" at bounding box center [383, 240] width 215 height 16
paste input "27-56177699-2"
click at [293, 385] on button "search Buscar Certificado Discapacidad" at bounding box center [198, 395] width 303 height 32
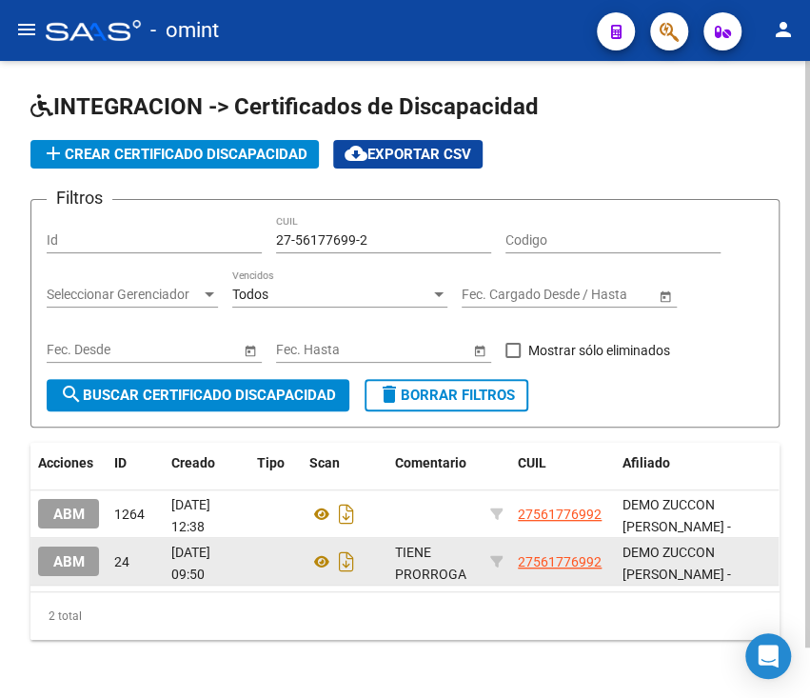
scroll to position [3, 0]
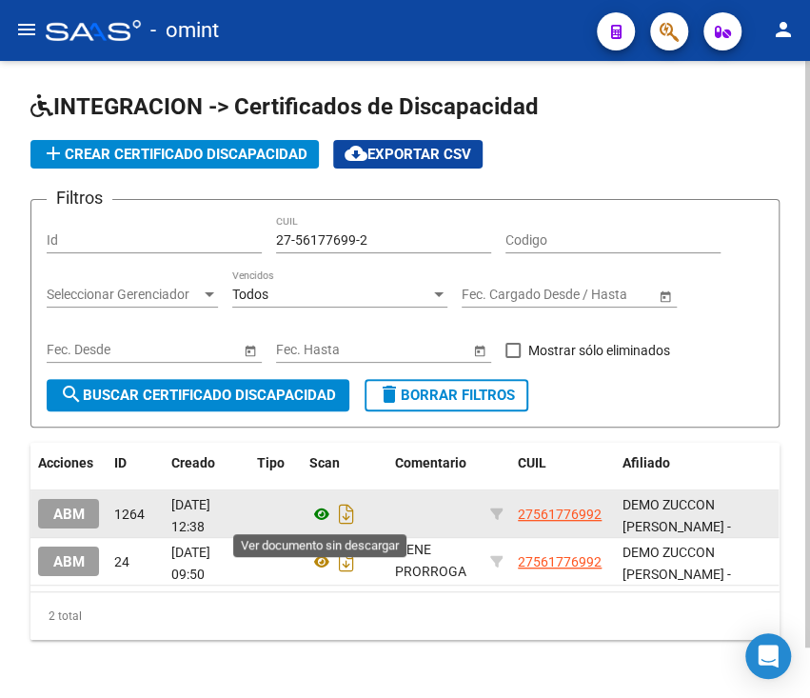
click at [326, 519] on icon at bounding box center [321, 514] width 25 height 23
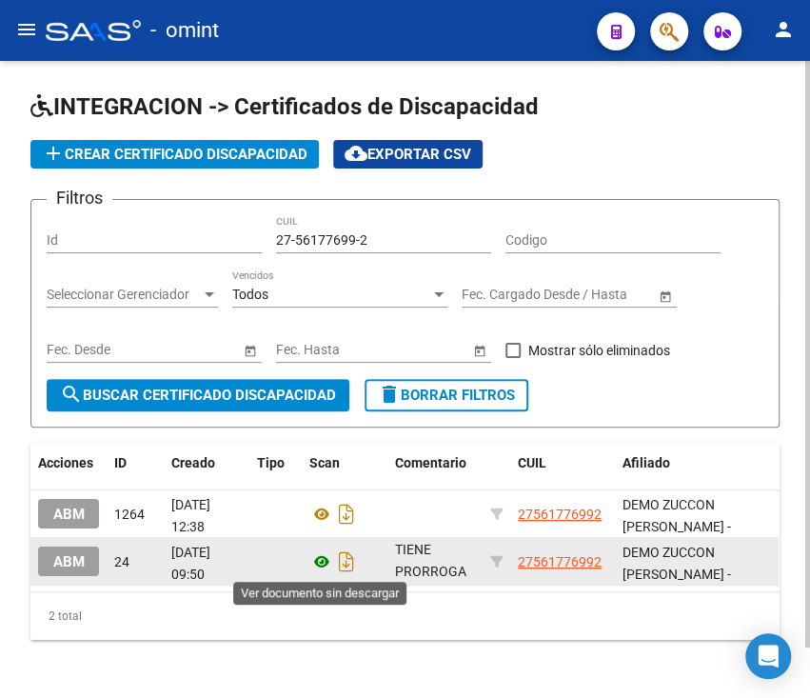
click at [321, 560] on icon at bounding box center [321, 561] width 25 height 23
click at [350, 552] on icon "Descargar documento" at bounding box center [346, 561] width 25 height 30
click at [352, 232] on input "27-56177699-2" at bounding box center [383, 240] width 215 height 16
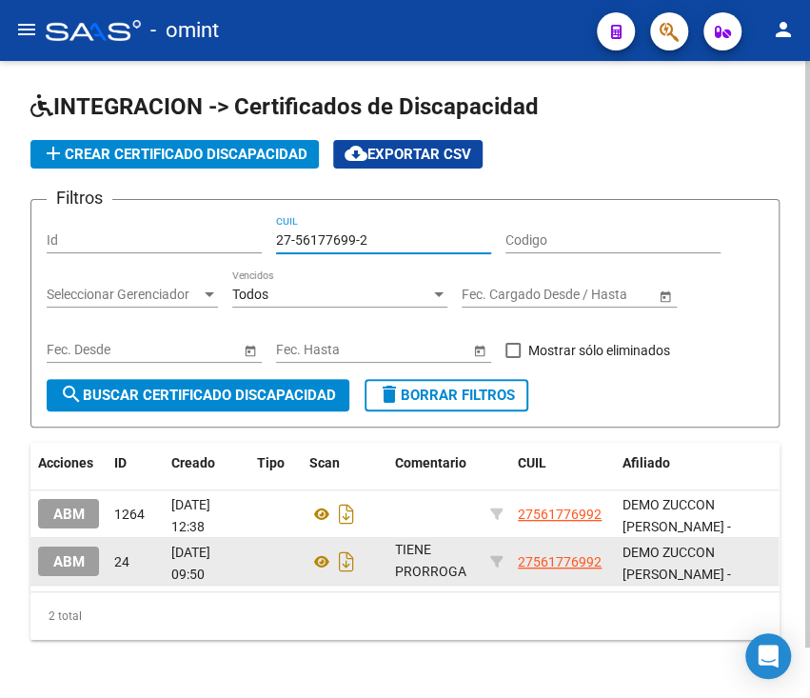
click at [352, 232] on input "27-56177699-2" at bounding box center [383, 240] width 215 height 16
paste input "0-55805262-8"
type input "20-55805262-8"
click at [314, 379] on button "search Buscar Certificado Discapacidad" at bounding box center [198, 395] width 303 height 32
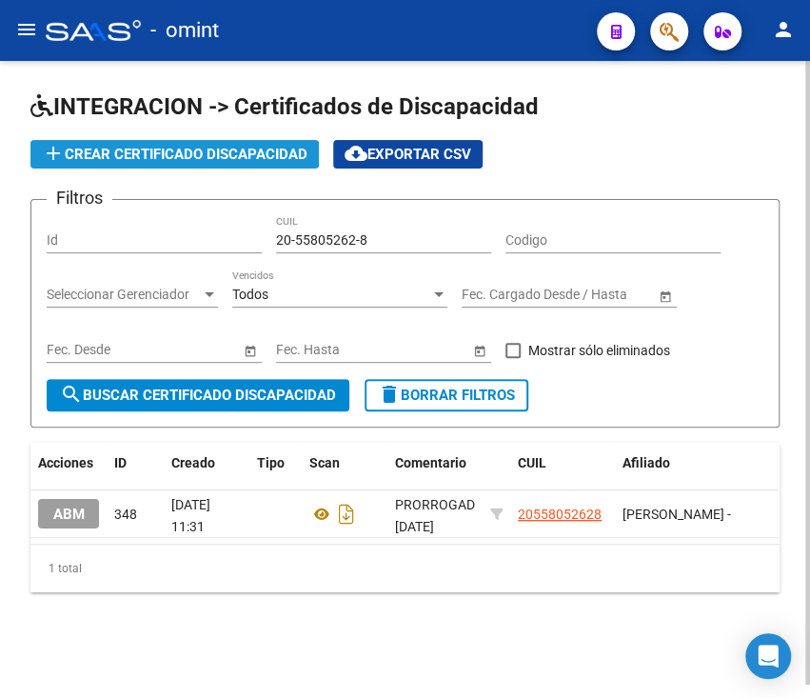
click at [128, 154] on span "add Crear Certificado Discapacidad" at bounding box center [175, 154] width 266 height 17
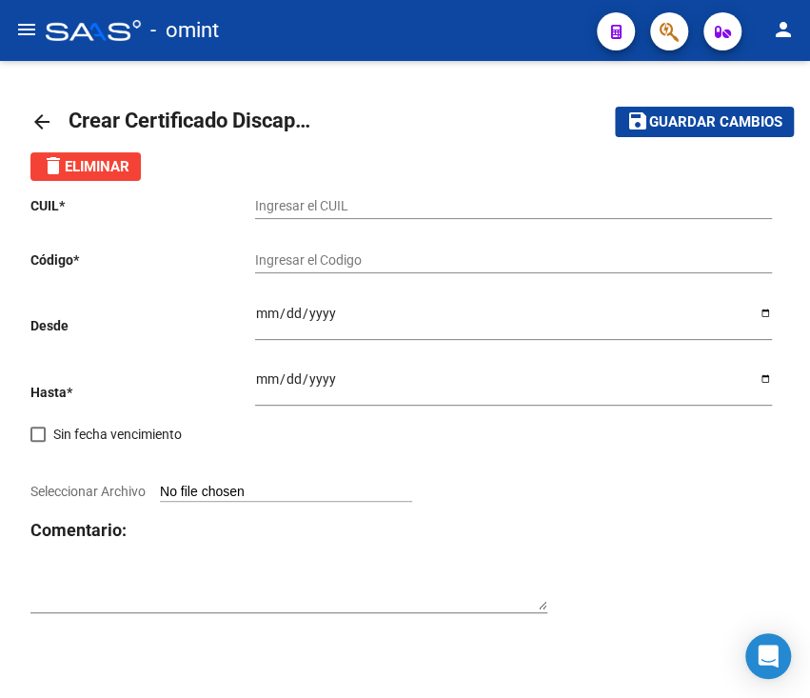
click at [360, 199] on input "Ingresar el CUIL" at bounding box center [513, 206] width 517 height 16
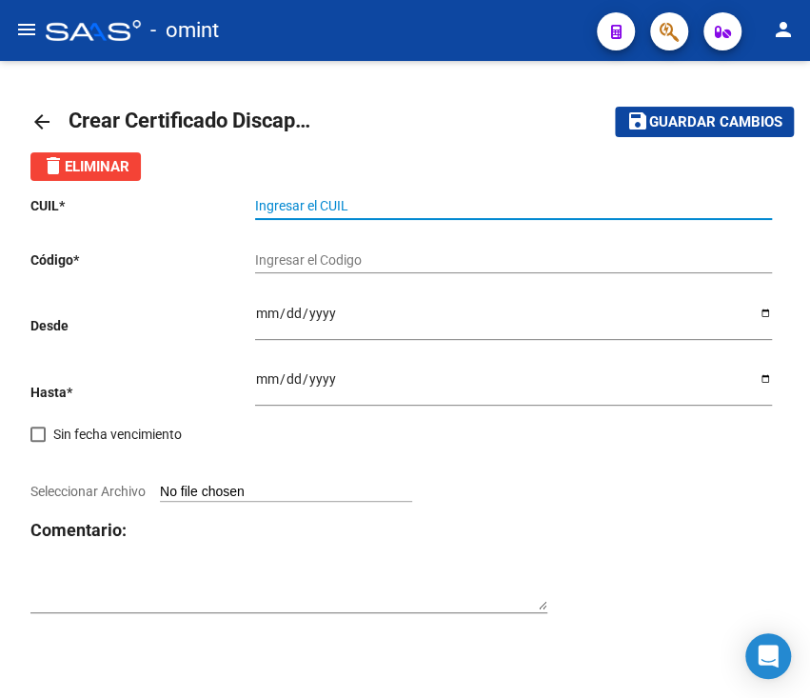
paste input "20-55805262-8"
type input "20-55805262-8"
click at [288, 263] on input "Ingresar el Codigo" at bounding box center [513, 260] width 517 height 16
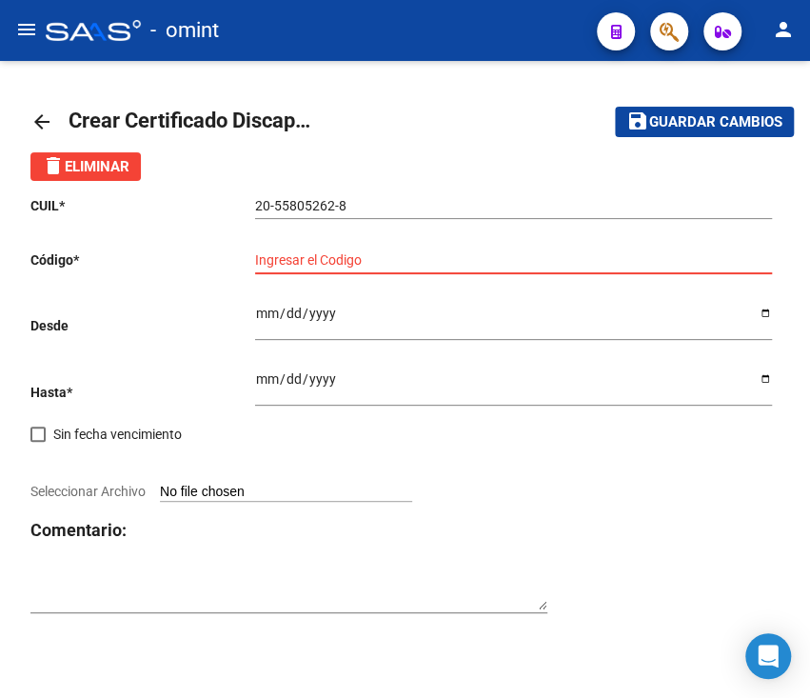
click at [381, 255] on input "Ingresar el Codigo" at bounding box center [513, 260] width 517 height 16
type input "7916200265"
click at [349, 319] on input "Ingresar fec. Desde" at bounding box center [513, 320] width 517 height 29
click at [297, 322] on input "Ingresar fec. Desde" at bounding box center [513, 320] width 517 height 29
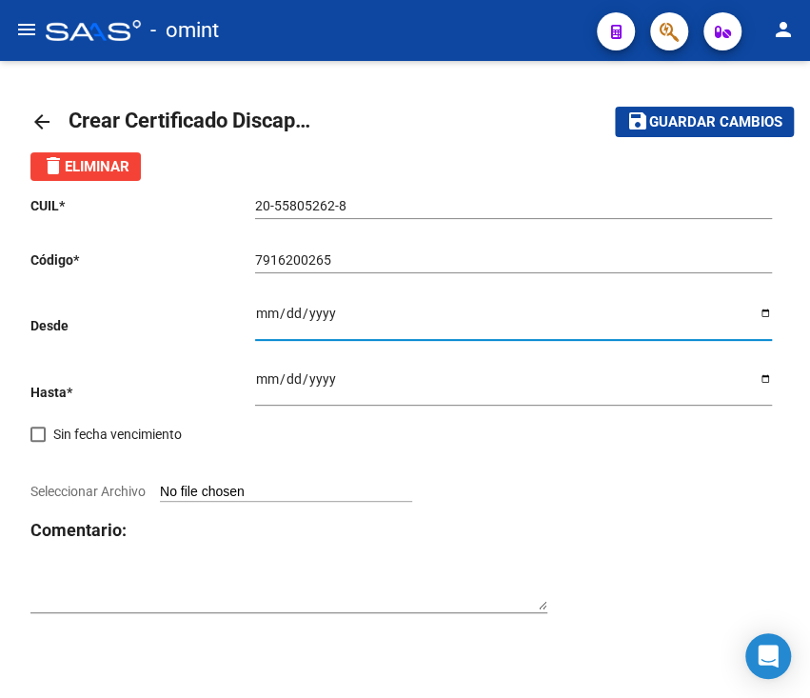
click at [261, 320] on input "Ingresar fec. Desde" at bounding box center [513, 320] width 517 height 29
type input "[DATE]"
click at [297, 377] on input "Ingresar fec. Hasta" at bounding box center [513, 385] width 517 height 29
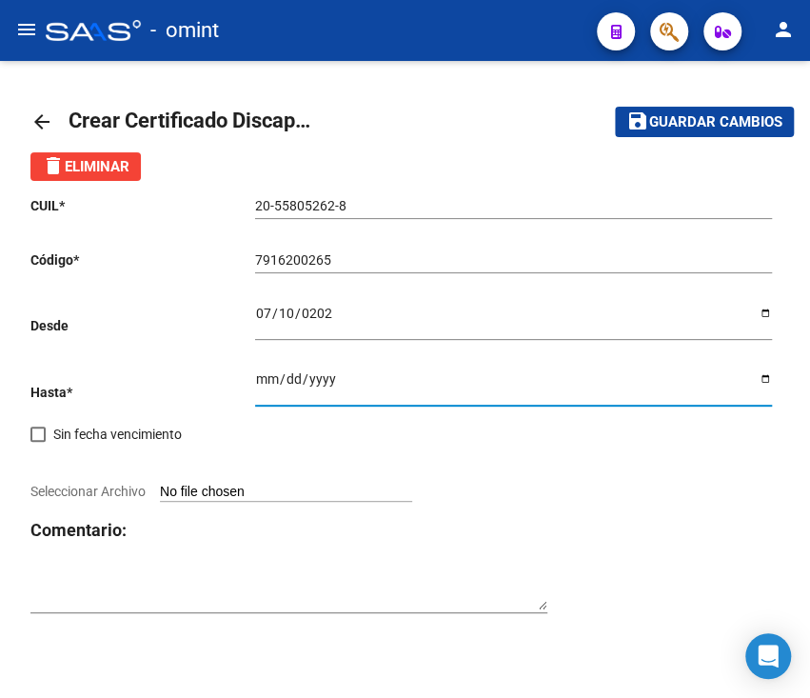
click at [259, 369] on div "Ingresar fec. Hasta" at bounding box center [513, 380] width 517 height 49
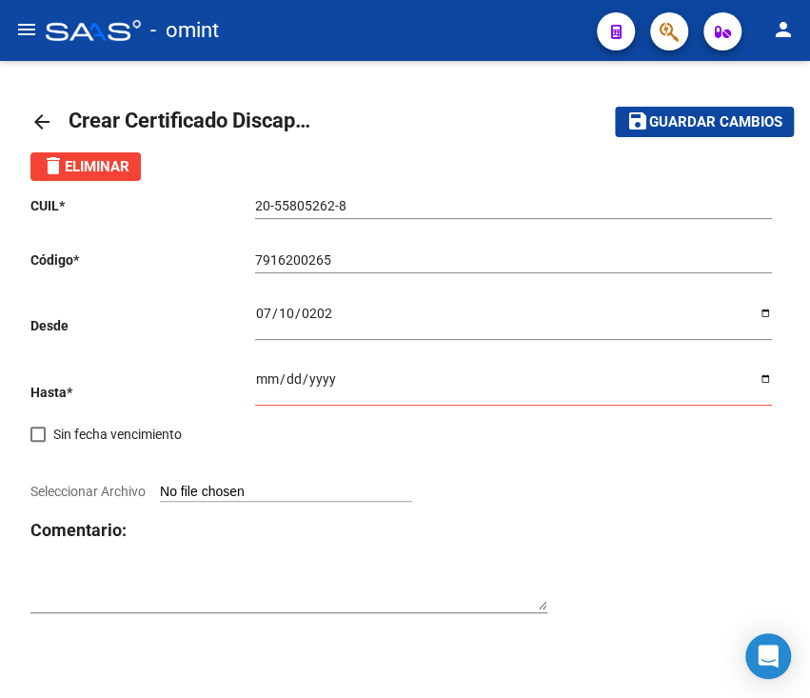
click at [255, 389] on input "Ingresar fec. Hasta" at bounding box center [513, 385] width 517 height 29
click at [760, 381] on input "Ingresar fec. Hasta" at bounding box center [513, 385] width 517 height 29
drag, startPoint x: 339, startPoint y: 384, endPoint x: 326, endPoint y: 388, distance: 14.1
click at [339, 384] on input "Ingresar fec. Hasta" at bounding box center [513, 385] width 517 height 29
click at [771, 383] on input "[DATE]" at bounding box center [513, 385] width 517 height 29
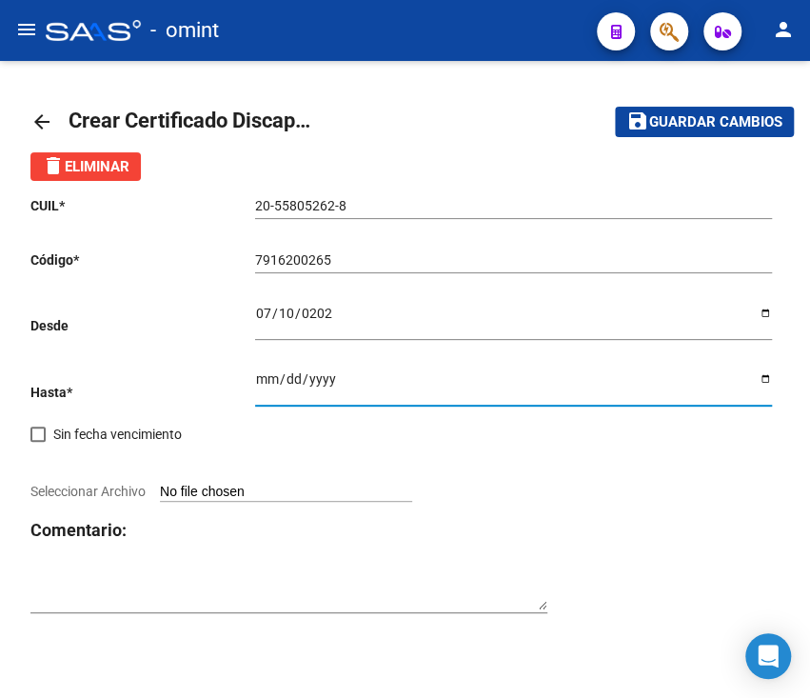
type input "[DATE]"
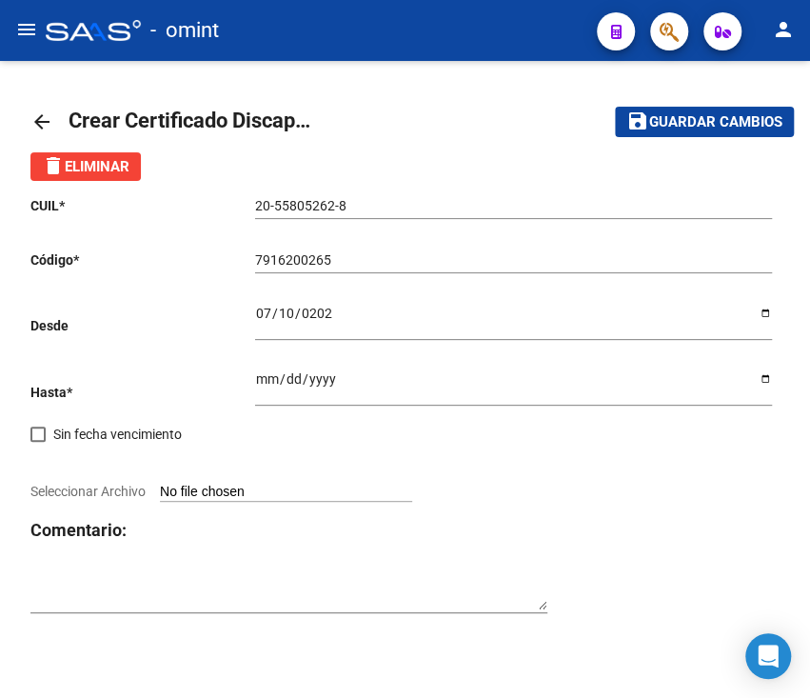
click at [487, 451] on div "CUIL * 20-55805262-8 Ingresar el CUIL Código * 7916200265 Ingresar el Codigo De…" at bounding box center [404, 405] width 749 height 448
click at [235, 487] on input "Seleccionar Archivo" at bounding box center [286, 493] width 252 height 18
type input "C:\fakepath\Nuevo CUD [PERSON_NAME].jpg"
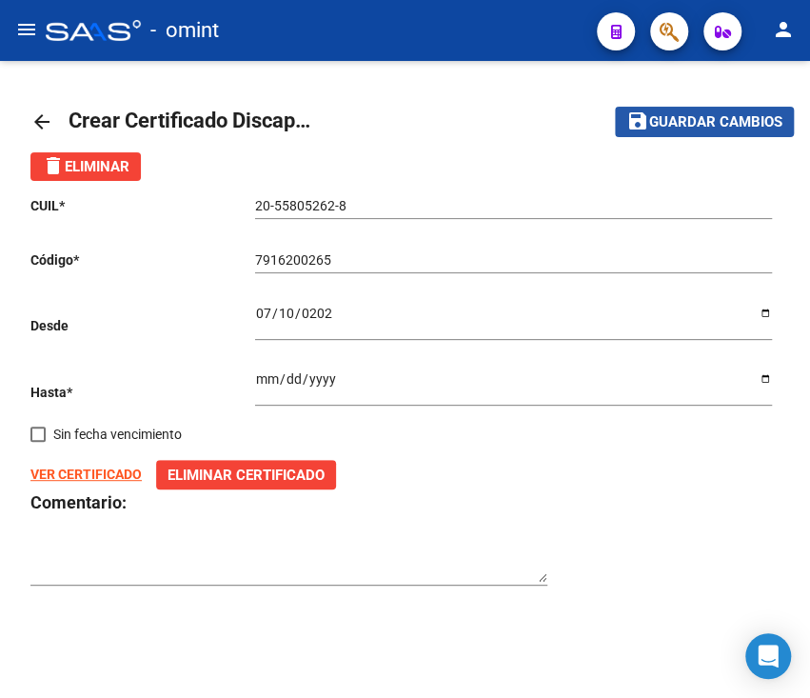
click at [709, 115] on span "Guardar cambios" at bounding box center [715, 122] width 133 height 17
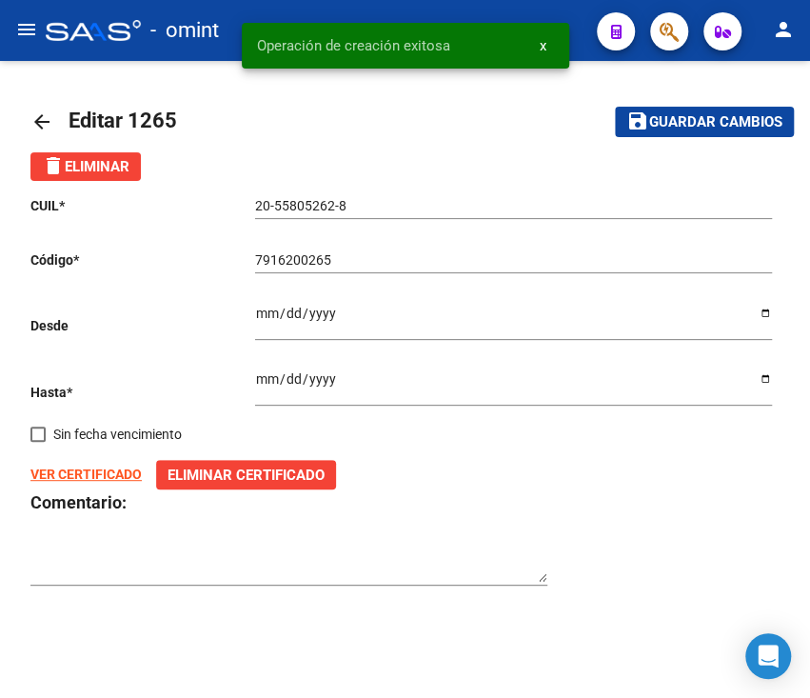
click at [45, 127] on mat-icon "arrow_back" at bounding box center [41, 121] width 23 height 23
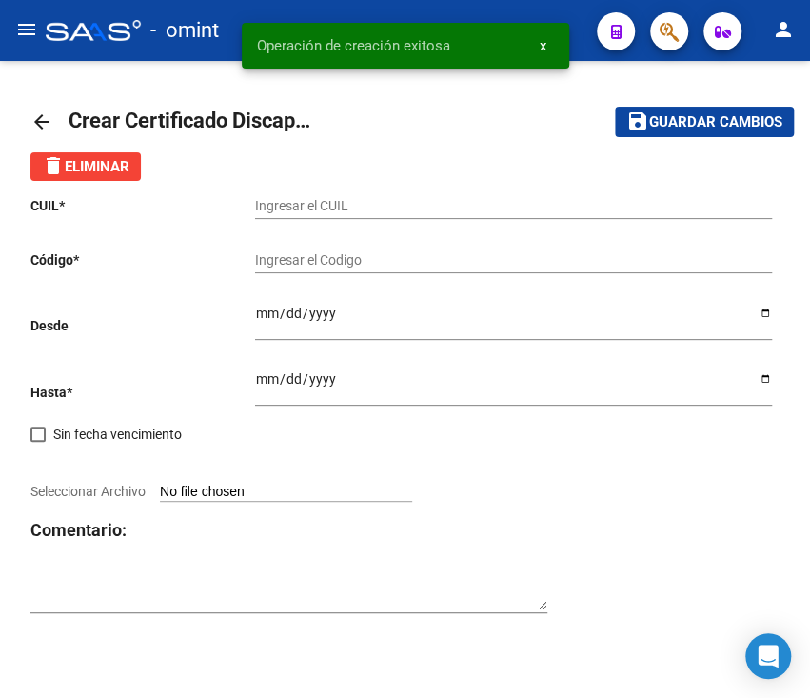
click at [41, 108] on link "arrow_back" at bounding box center [49, 121] width 38 height 45
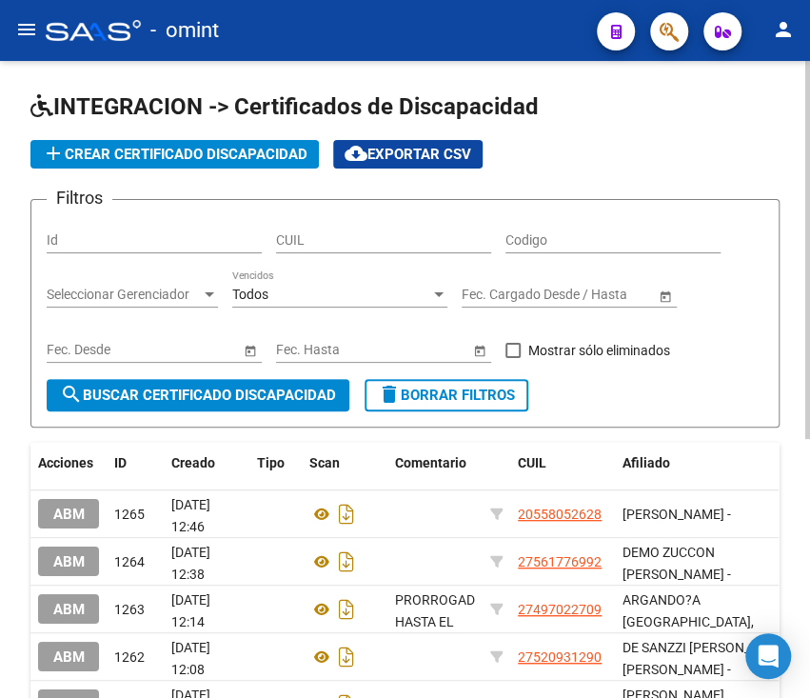
click at [383, 244] on input "CUIL" at bounding box center [383, 240] width 215 height 16
paste input "20-55805262-8"
click at [240, 387] on span "search Buscar Certificado Discapacidad" at bounding box center [198, 394] width 276 height 17
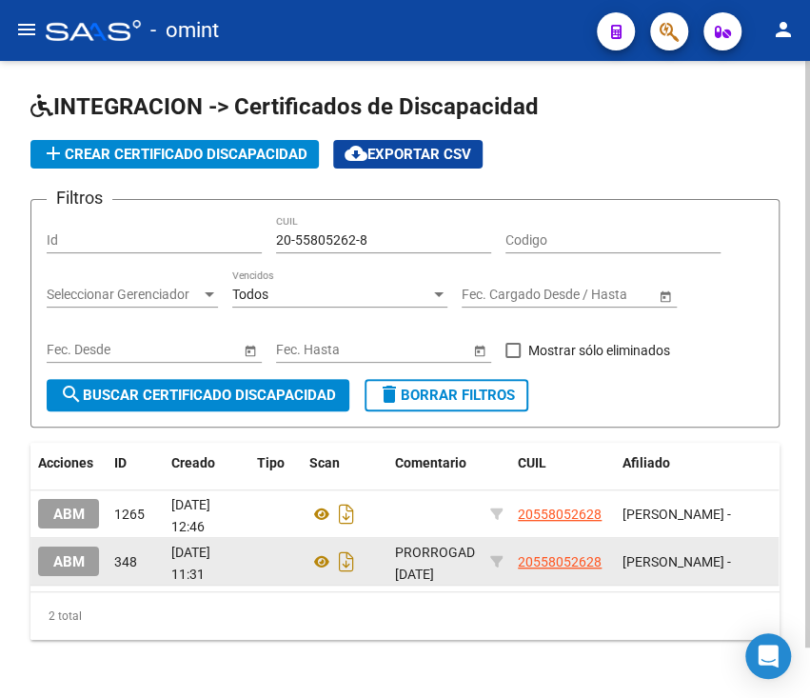
scroll to position [3, 0]
click at [350, 567] on icon "Descargar documento" at bounding box center [346, 561] width 25 height 30
click at [373, 224] on div "20-55805262-8 CUIL" at bounding box center [383, 234] width 215 height 38
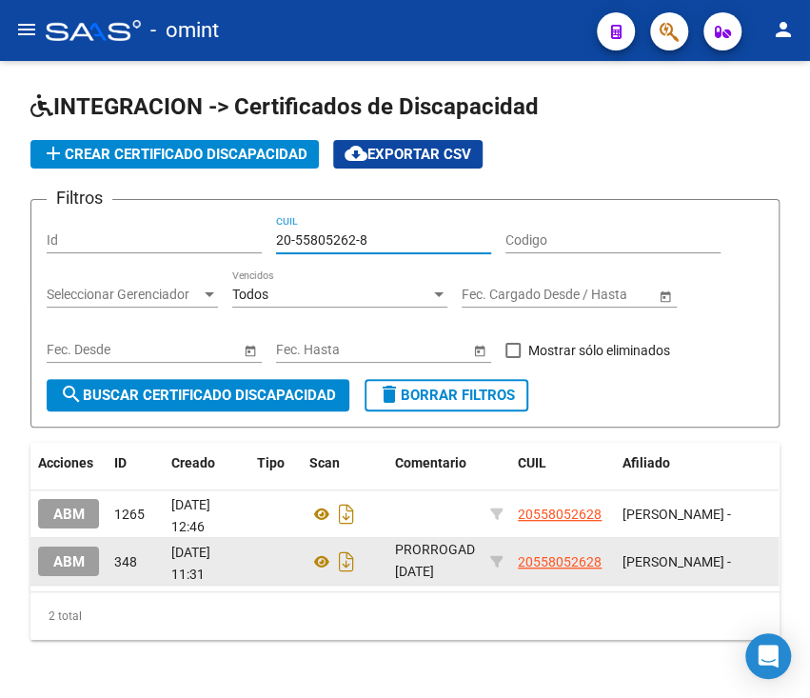
click at [372, 235] on input "20-55805262-8" at bounding box center [383, 240] width 215 height 16
paste input "4702678-1"
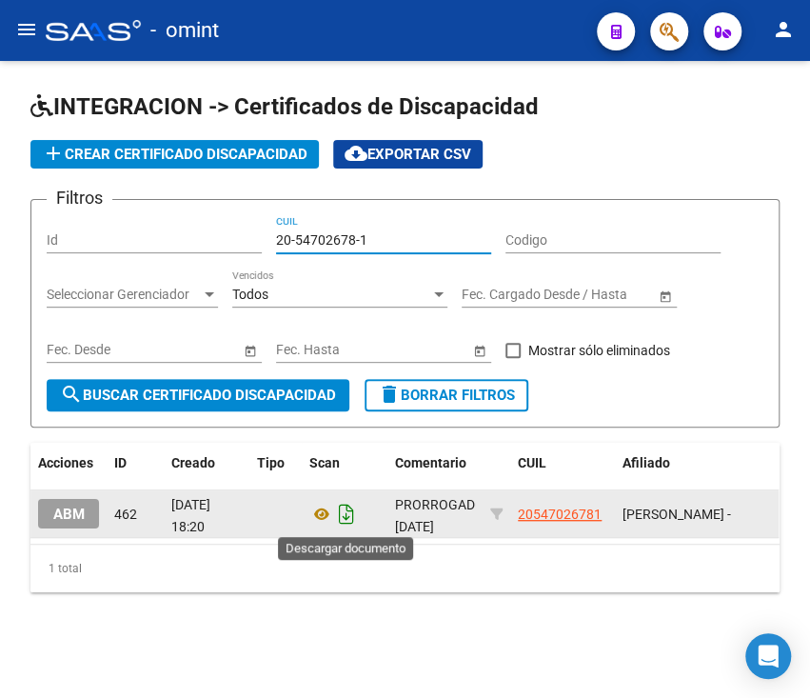
type input "20-54702678-1"
click at [336, 510] on icon "Descargar documento" at bounding box center [346, 514] width 25 height 30
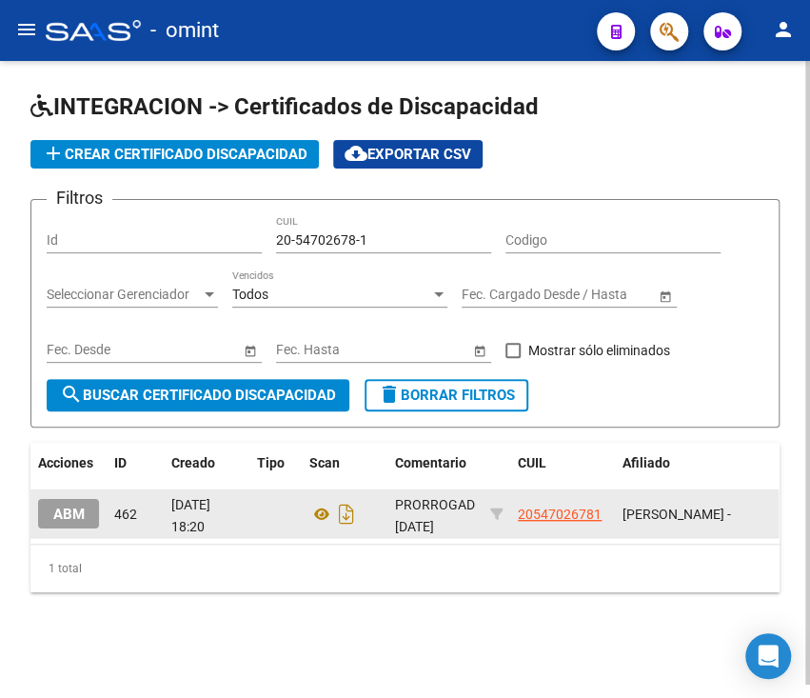
click at [221, 405] on button "search Buscar Certificado Discapacidad" at bounding box center [198, 395] width 303 height 32
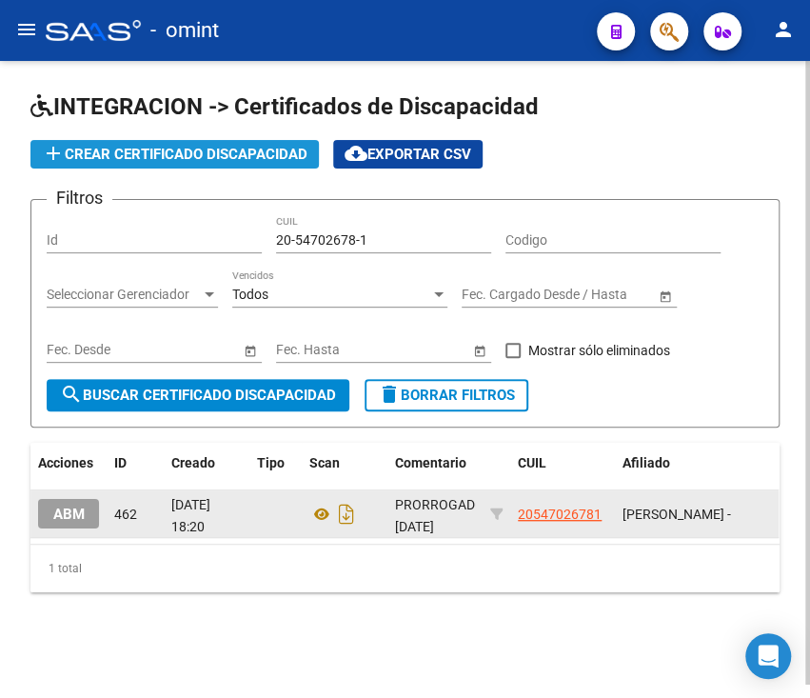
click at [185, 148] on span "add Crear Certificado Discapacidad" at bounding box center [175, 154] width 266 height 17
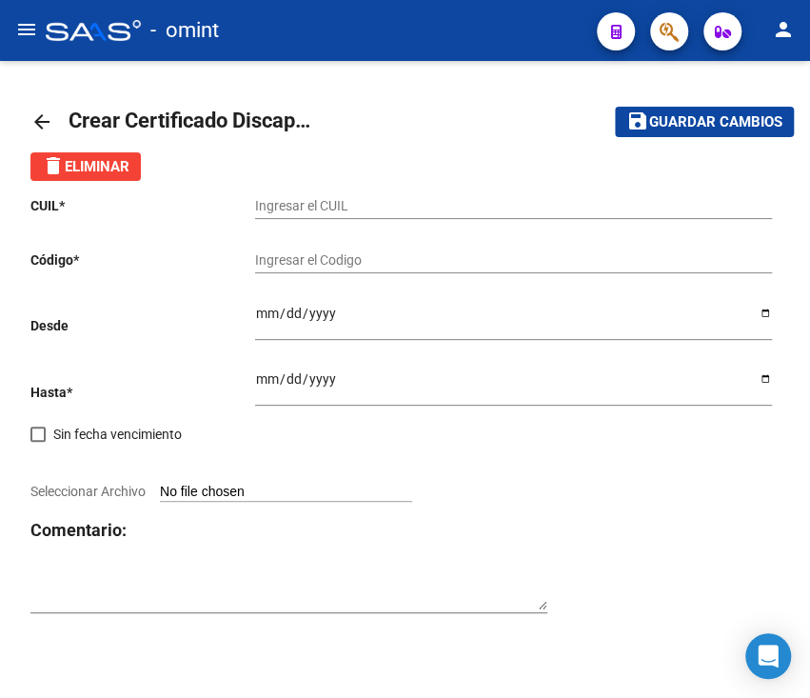
click at [321, 193] on div "Ingresar el CUIL" at bounding box center [513, 200] width 517 height 38
click at [344, 216] on div "Ingresar el CUIL" at bounding box center [513, 200] width 517 height 38
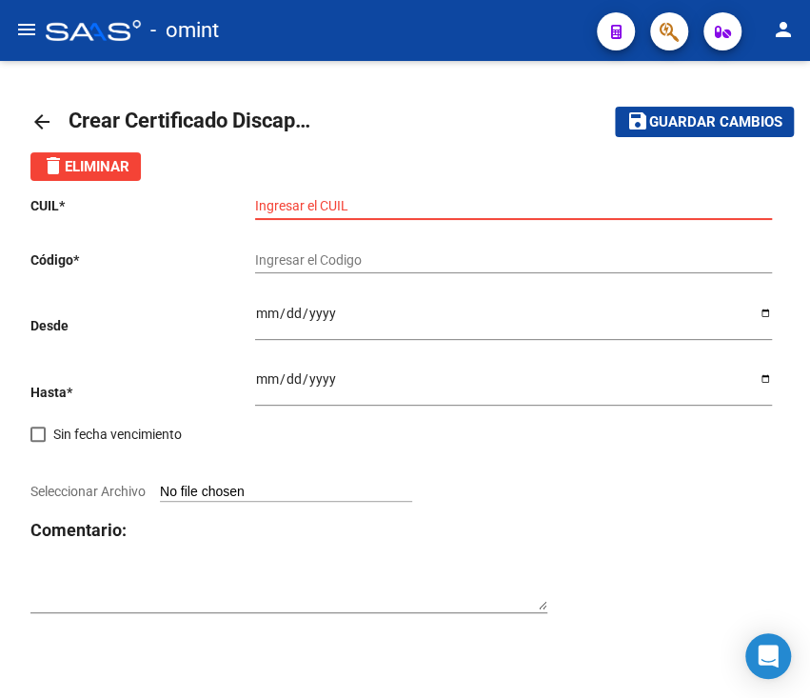
click at [353, 204] on input "Ingresar el CUIL" at bounding box center [513, 206] width 517 height 16
paste input "20-54702678-1"
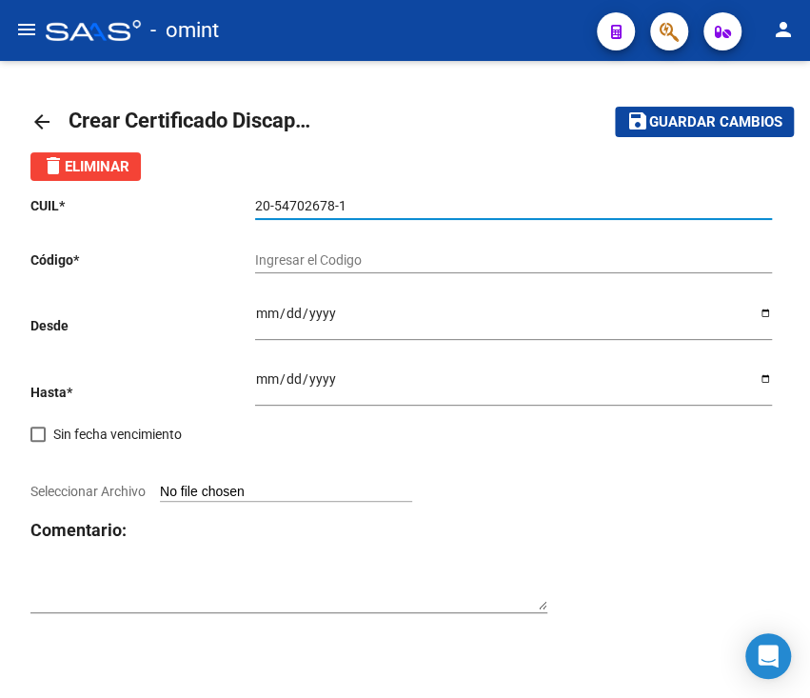
type input "20-54702678-1"
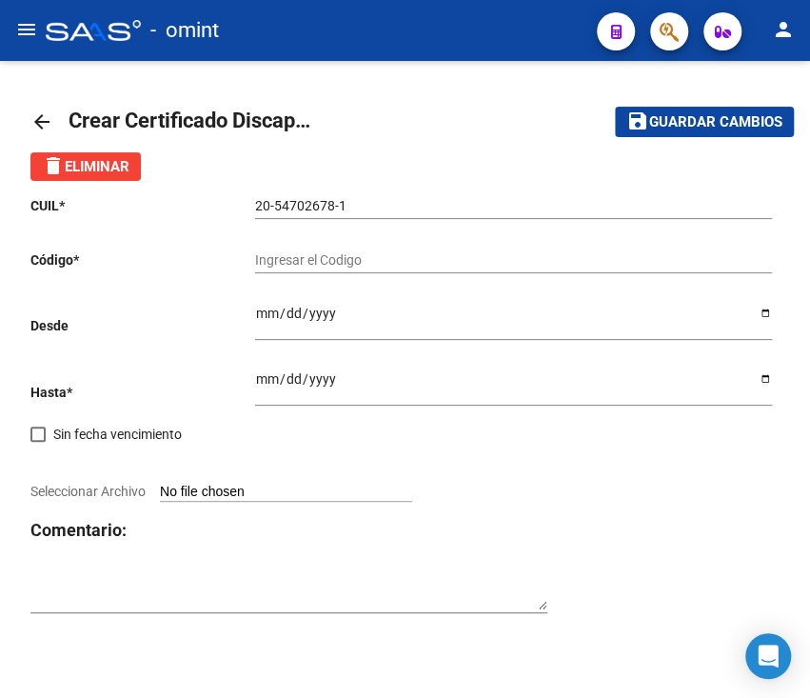
click at [348, 250] on div "Ingresar el Codigo" at bounding box center [513, 254] width 517 height 38
click at [356, 257] on input "Ingresar el Codigo" at bounding box center [513, 260] width 517 height 16
type input "1658663947"
click at [344, 316] on input "Ingresar fec. Desde" at bounding box center [513, 320] width 517 height 29
click at [247, 311] on div "CUIL * 20-54702678-1 Ingresar el CUIL Código * 1658663947 Ingresar el Codigo De…" at bounding box center [404, 405] width 749 height 448
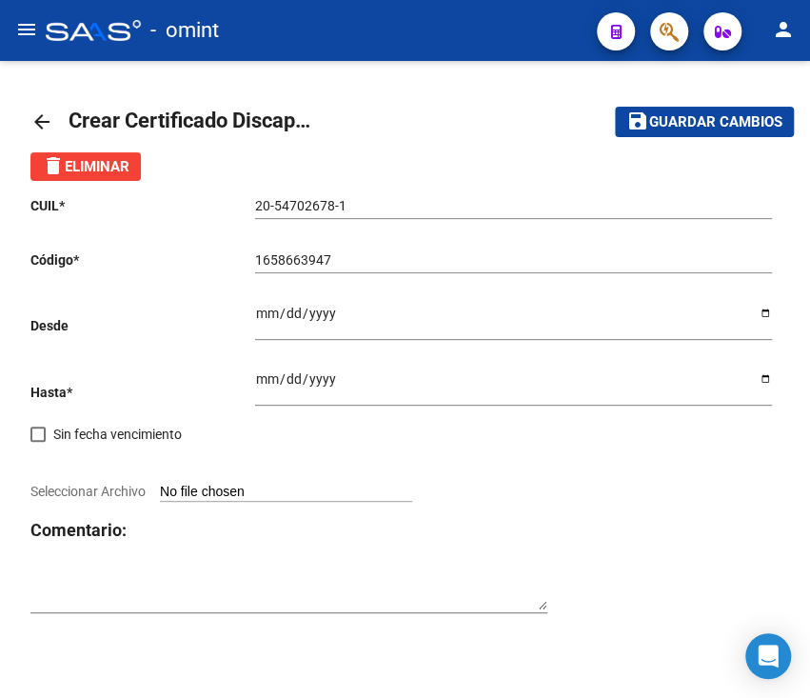
click at [244, 316] on p "Desde" at bounding box center [142, 325] width 225 height 21
click at [269, 317] on input "Ingresar fec. Desde" at bounding box center [513, 320] width 517 height 29
type input "[DATE]"
click at [295, 366] on div "Ingresar fec. Hasta" at bounding box center [513, 380] width 517 height 49
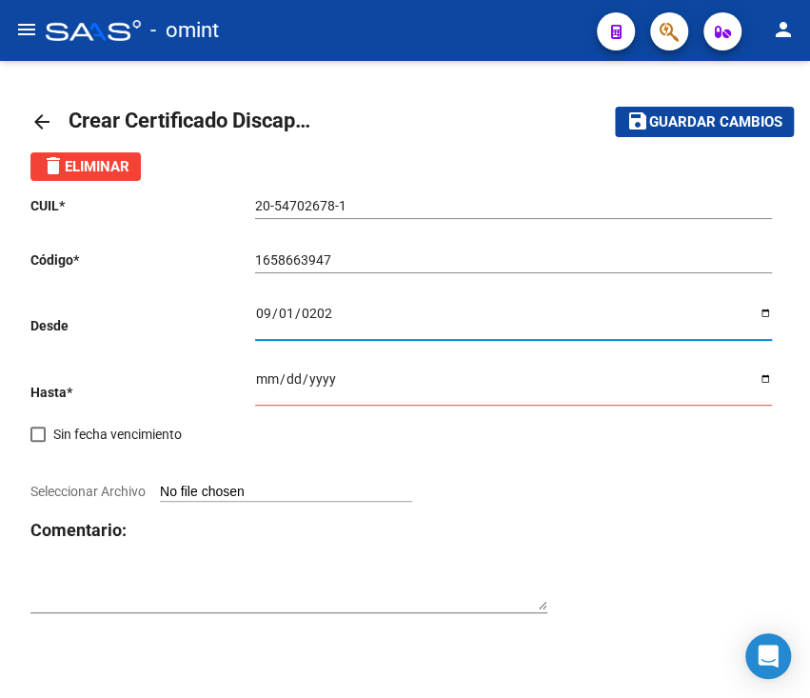
click at [763, 308] on input "[DATE]" at bounding box center [513, 320] width 517 height 29
drag, startPoint x: 763, startPoint y: 308, endPoint x: 753, endPoint y: 312, distance: 11.1
click at [763, 308] on input "[DATE]" at bounding box center [513, 320] width 517 height 29
click at [205, 412] on div "CUIL * 20-54702678-1 Ingresar el CUIL Código * 1658663947 Ingresar el Codigo De…" at bounding box center [404, 405] width 749 height 448
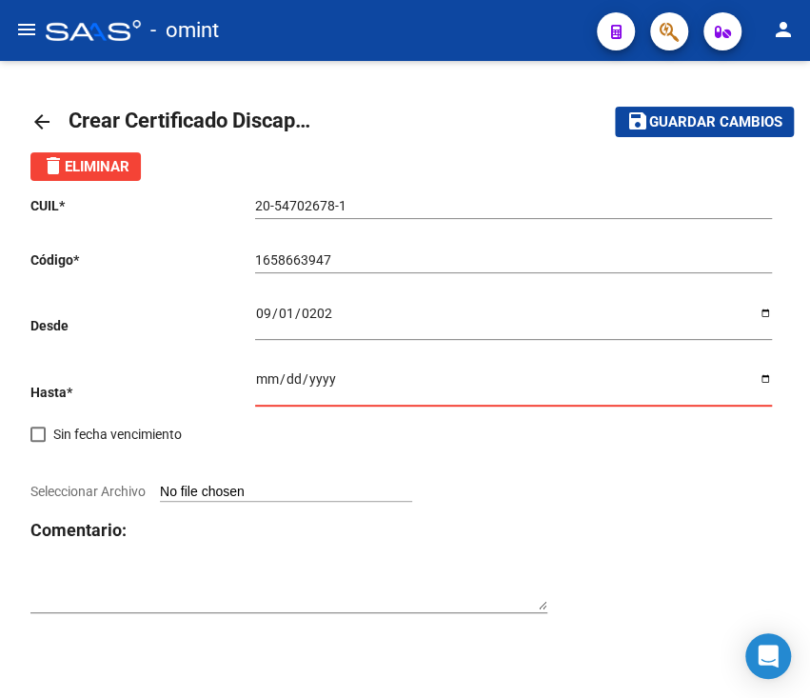
click at [259, 385] on input "Ingresar fec. Hasta" at bounding box center [513, 385] width 517 height 29
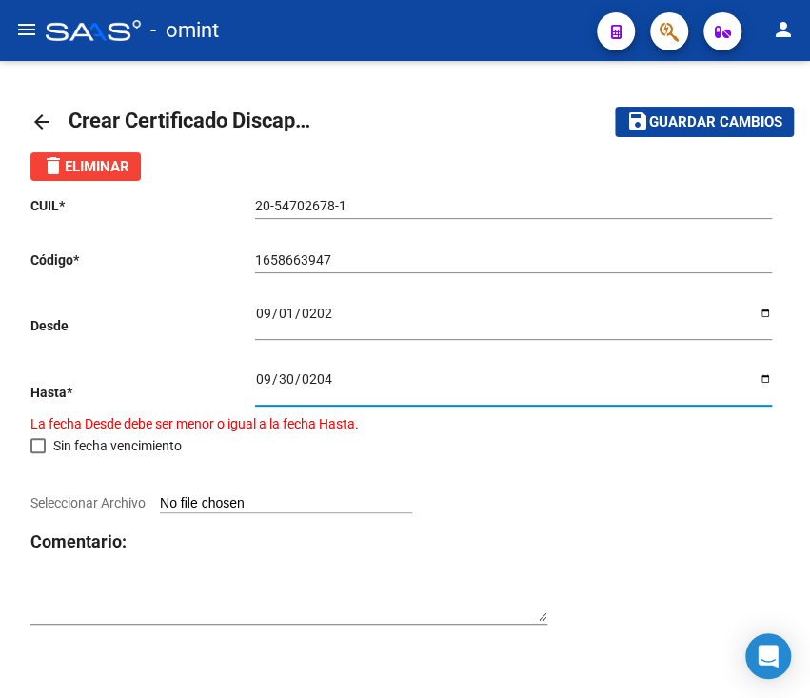
type input "[DATE]"
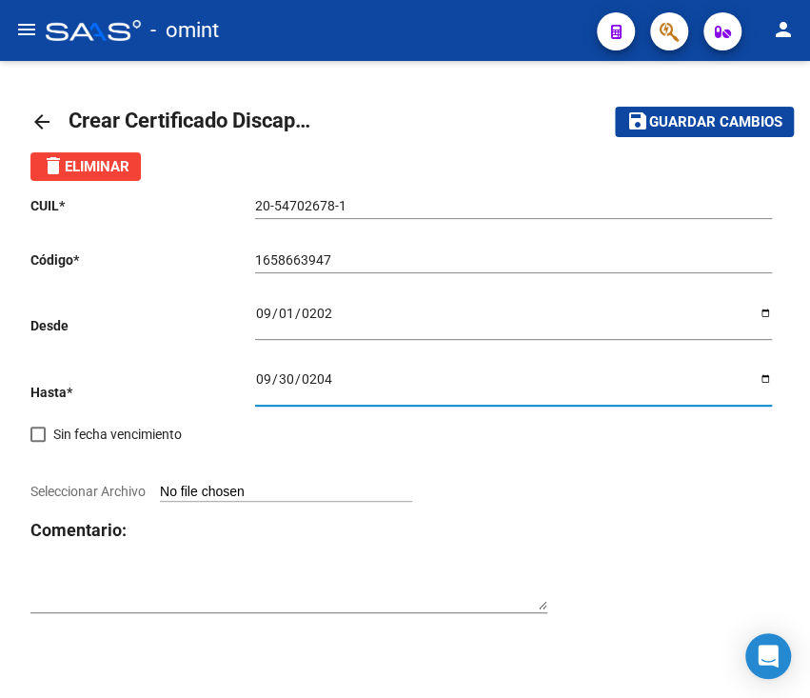
click at [148, 487] on app-file-uploader "Seleccionar Archivo" at bounding box center [228, 491] width 397 height 15
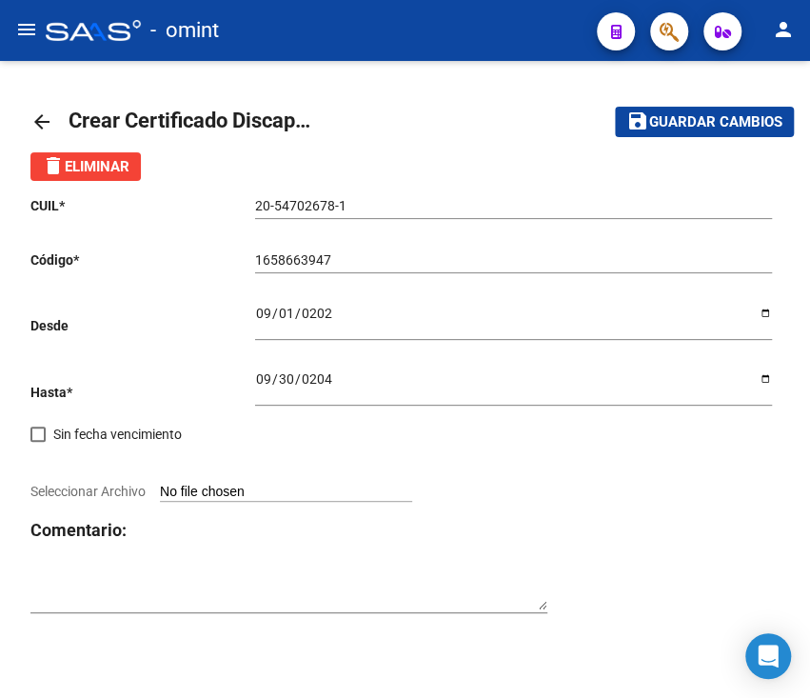
click at [245, 489] on input "Seleccionar Archivo" at bounding box center [286, 493] width 252 height 18
type input "C:\fakepath\nuevo - CERTIFICADO_DISCAPACIDAD-20547026781-CIRELLI_FERNANDO__MA__…"
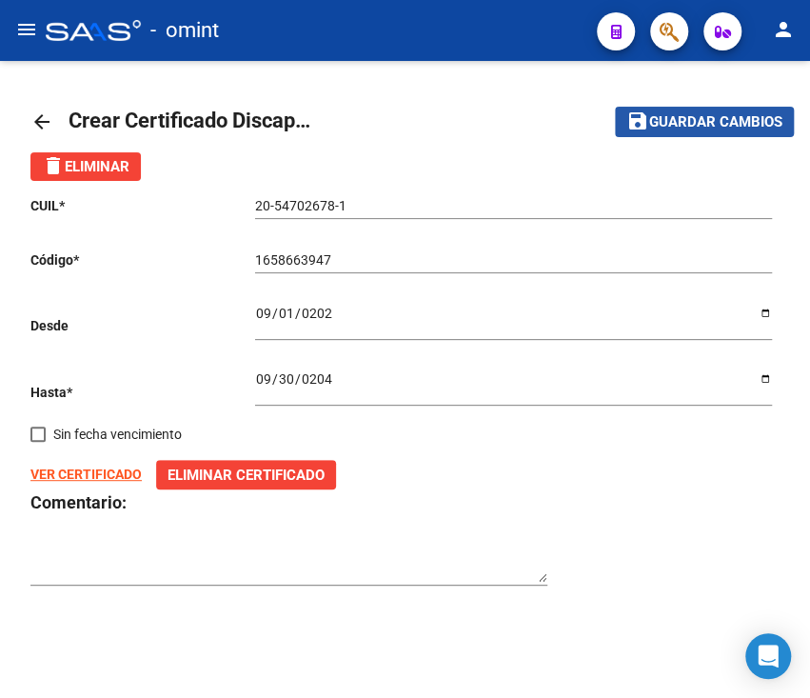
click at [727, 127] on span "Guardar cambios" at bounding box center [715, 122] width 133 height 17
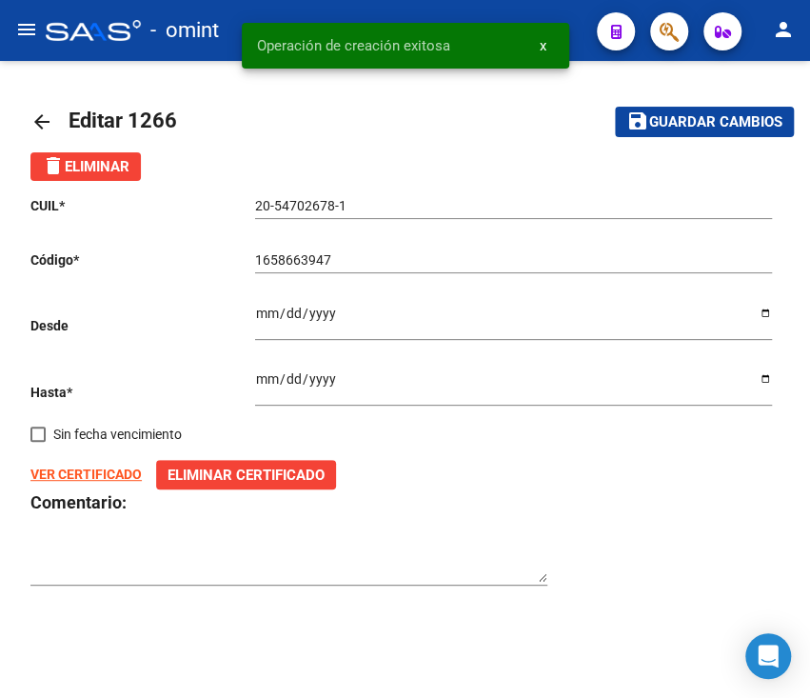
click at [66, 118] on link "arrow_back" at bounding box center [49, 121] width 38 height 45
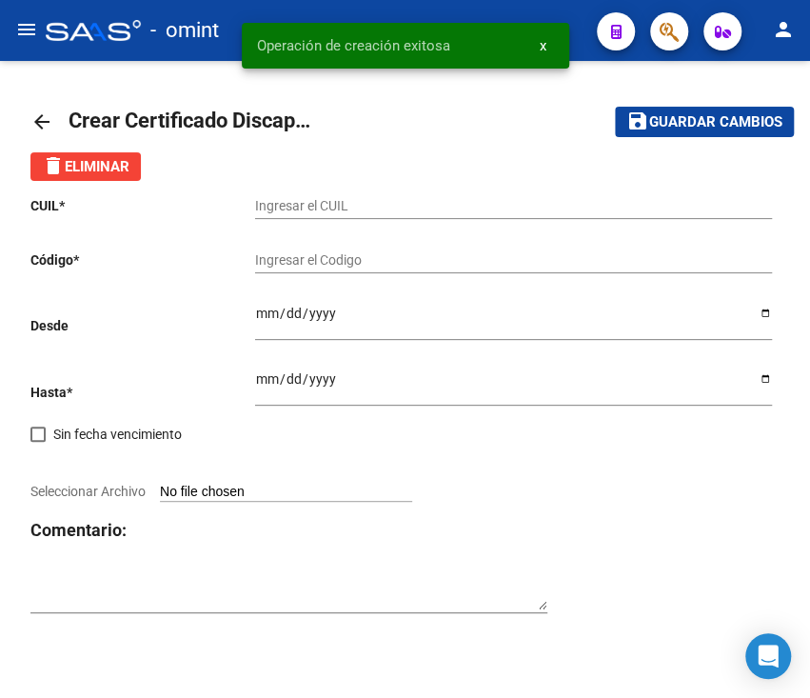
click at [49, 118] on mat-icon "arrow_back" at bounding box center [41, 121] width 23 height 23
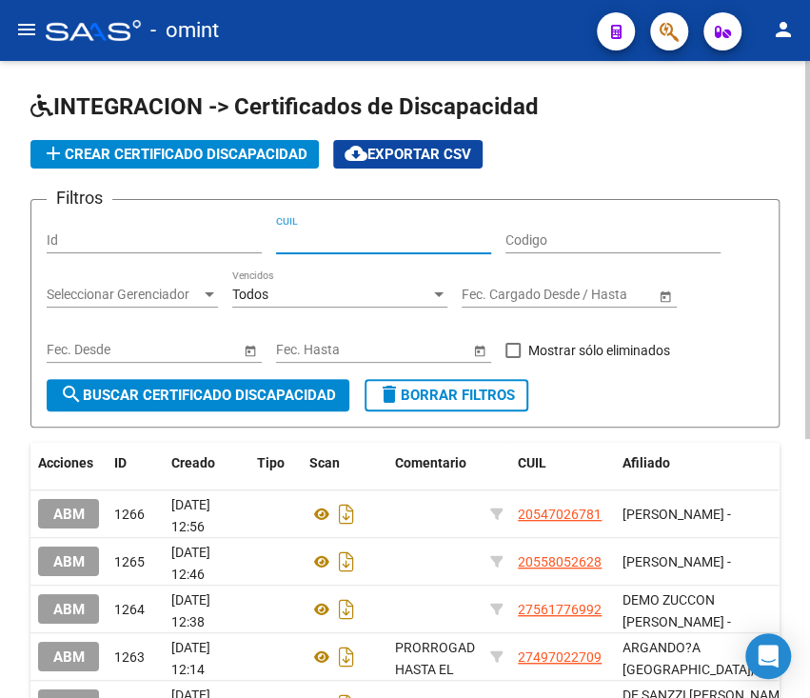
click at [324, 247] on input "CUIL" at bounding box center [383, 240] width 215 height 16
paste input "20-54702678-1"
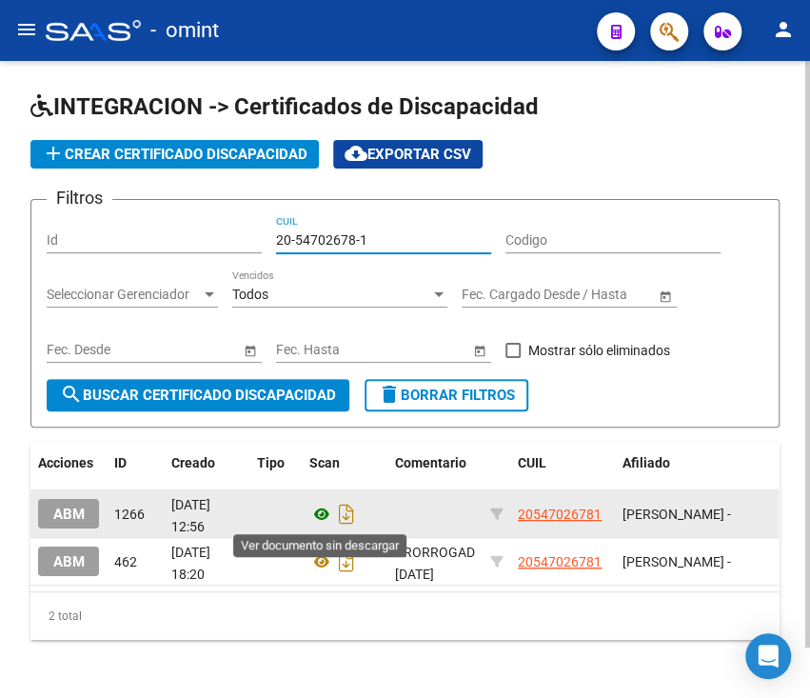
click at [321, 511] on icon at bounding box center [321, 514] width 25 height 23
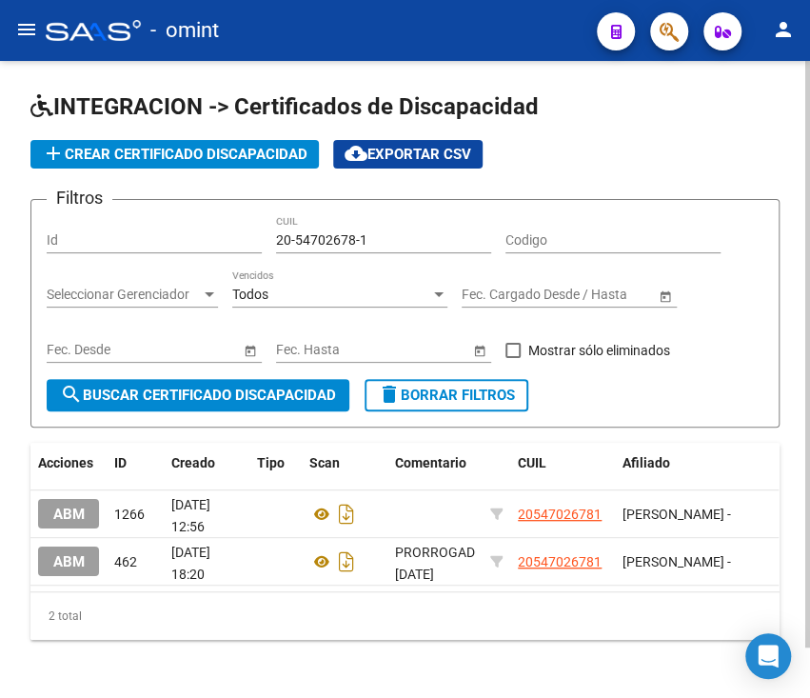
click at [346, 240] on input "20-54702678-1" at bounding box center [383, 240] width 215 height 16
paste input "7-57890327-0"
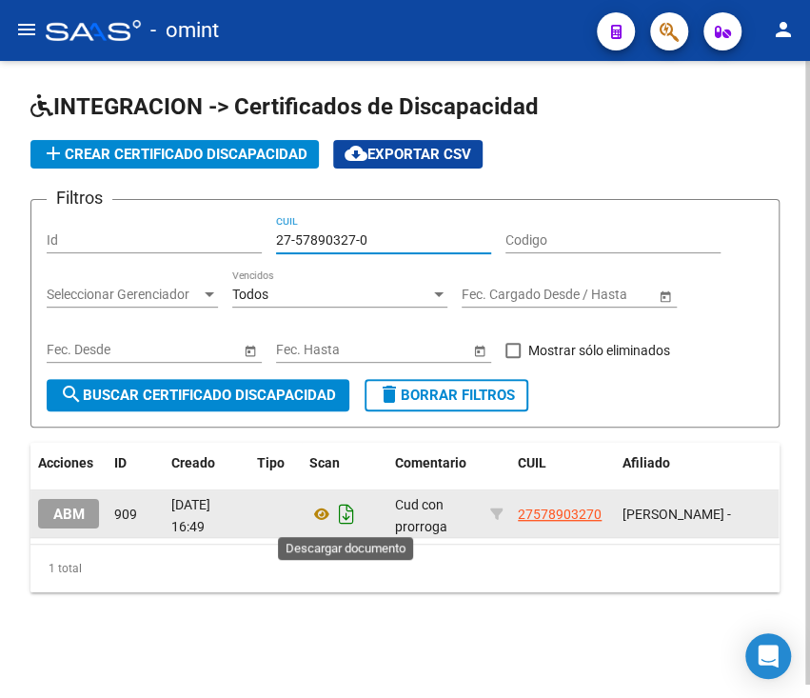
type input "27-57890327-0"
click at [344, 512] on icon "Descargar documento" at bounding box center [346, 514] width 25 height 30
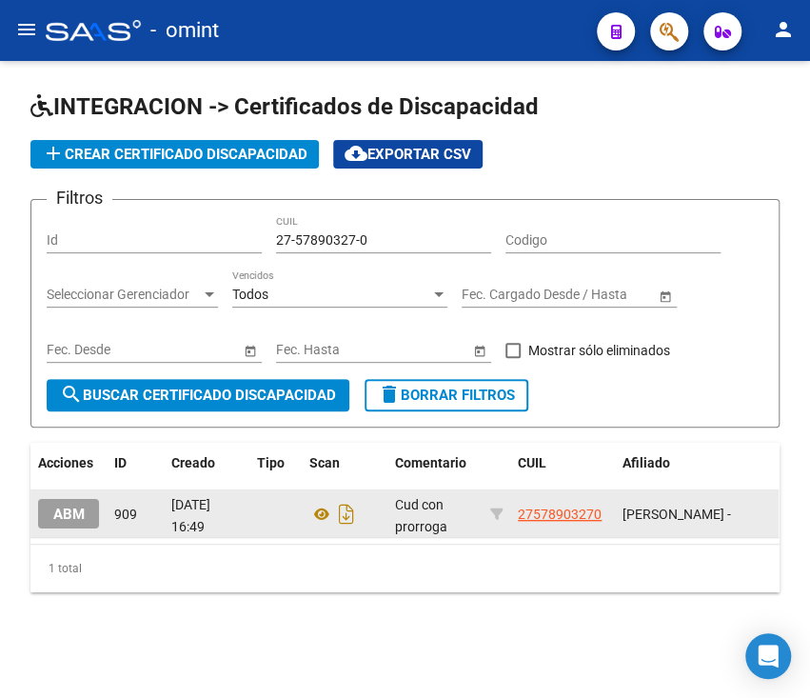
click at [258, 148] on span "add Crear Certificado Discapacidad" at bounding box center [175, 154] width 266 height 17
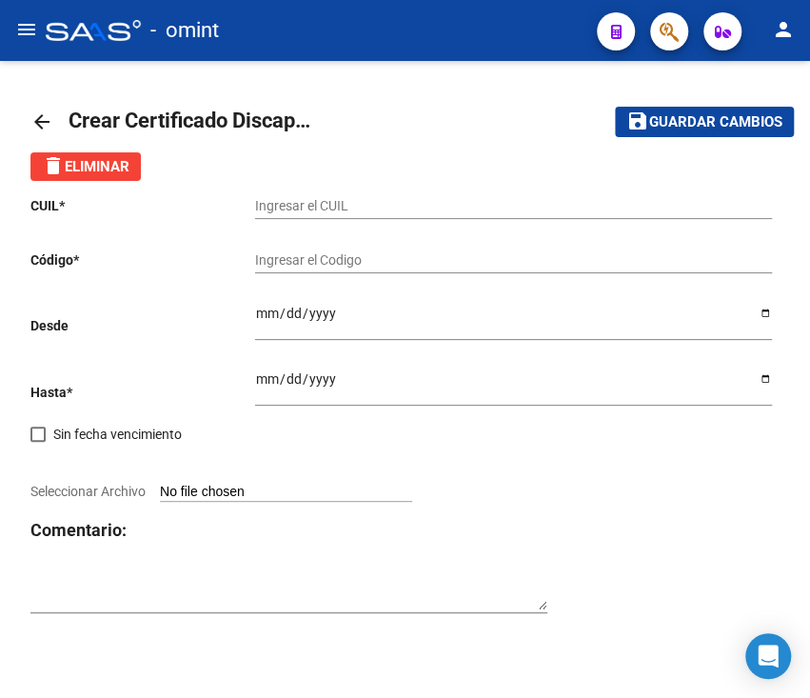
click at [346, 210] on input "Ingresar el CUIL" at bounding box center [513, 206] width 517 height 16
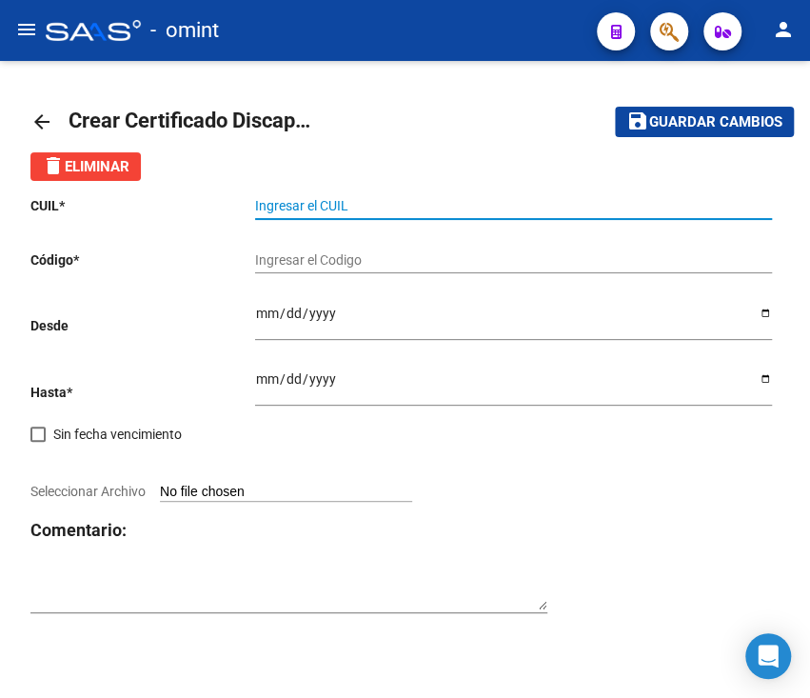
paste input "27-57890327-0"
type input "27-57890327-0"
click at [354, 260] on input "Ingresar el Codigo" at bounding box center [513, 260] width 517 height 16
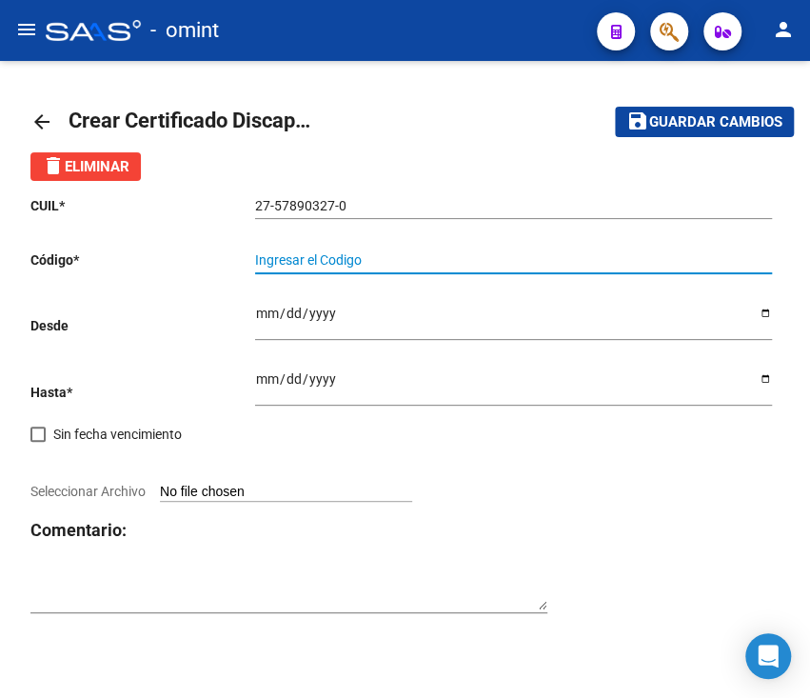
click at [320, 267] on input "Ingresar el Codigo" at bounding box center [513, 260] width 517 height 16
type input "1569275201"
click at [317, 306] on div "Ingresar fec. Desde" at bounding box center [513, 314] width 517 height 49
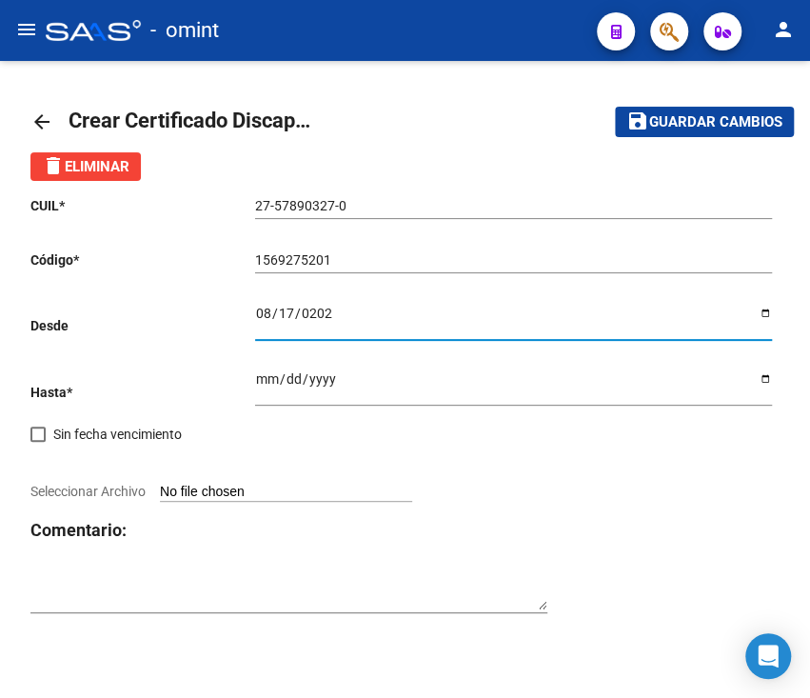
type input "[DATE]"
click at [305, 387] on input "Ingresar fec. Hasta" at bounding box center [513, 385] width 517 height 29
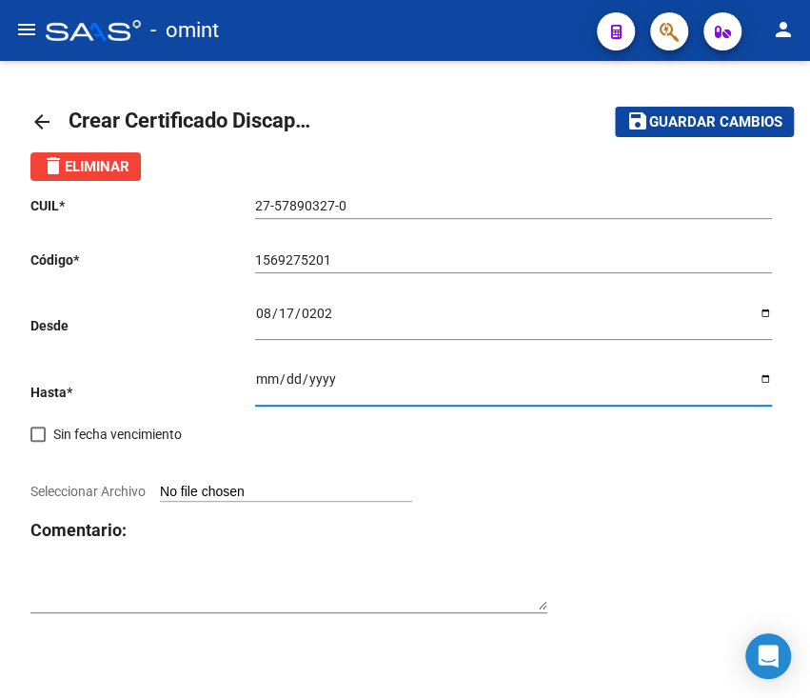
click at [763, 381] on input "[DATE]" at bounding box center [513, 385] width 517 height 29
click at [759, 373] on input "[DATE]" at bounding box center [513, 385] width 517 height 29
type input "[DATE]"
click at [584, 451] on div "CUIL * 27-57890327-0 Ingresar el CUIL Código * 1569275201 Ingresar el Codigo De…" at bounding box center [404, 405] width 749 height 448
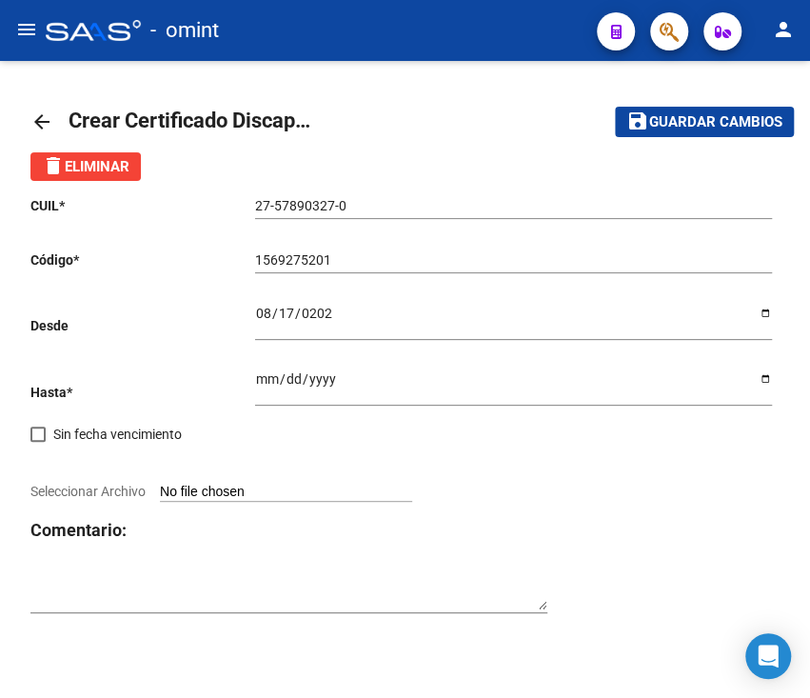
click at [260, 482] on div "CUIL * 27-57890327-0 Ingresar el CUIL Código * 1569275201 Ingresar el Codigo De…" at bounding box center [404, 405] width 749 height 448
click at [196, 491] on input "Seleccionar Archivo" at bounding box center [286, 493] width 252 height 18
type input "C:\fakepath\cud [PERSON_NAME] malena134012115568631810[1].pdf"
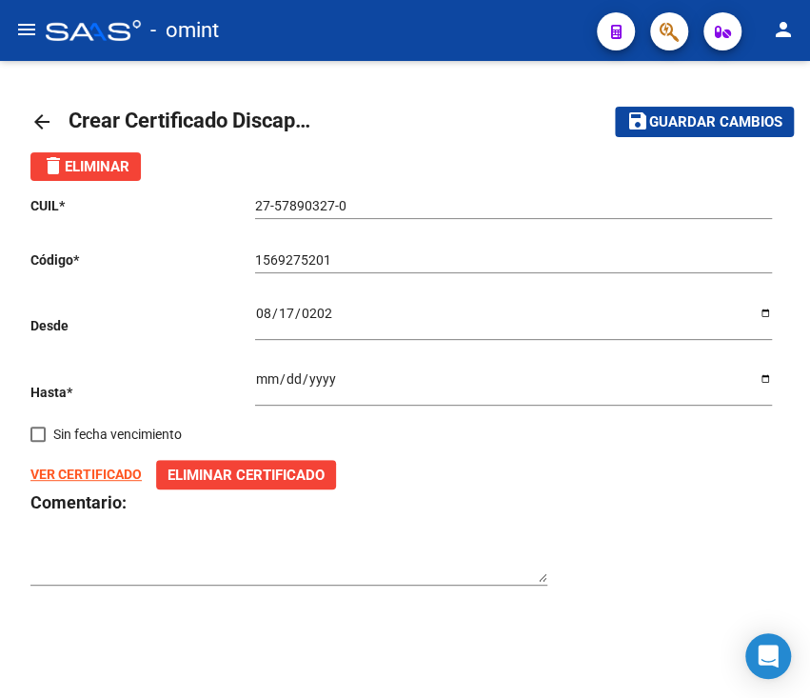
click at [647, 125] on mat-icon "save" at bounding box center [637, 120] width 23 height 23
click at [46, 124] on mat-icon "arrow_back" at bounding box center [41, 121] width 23 height 23
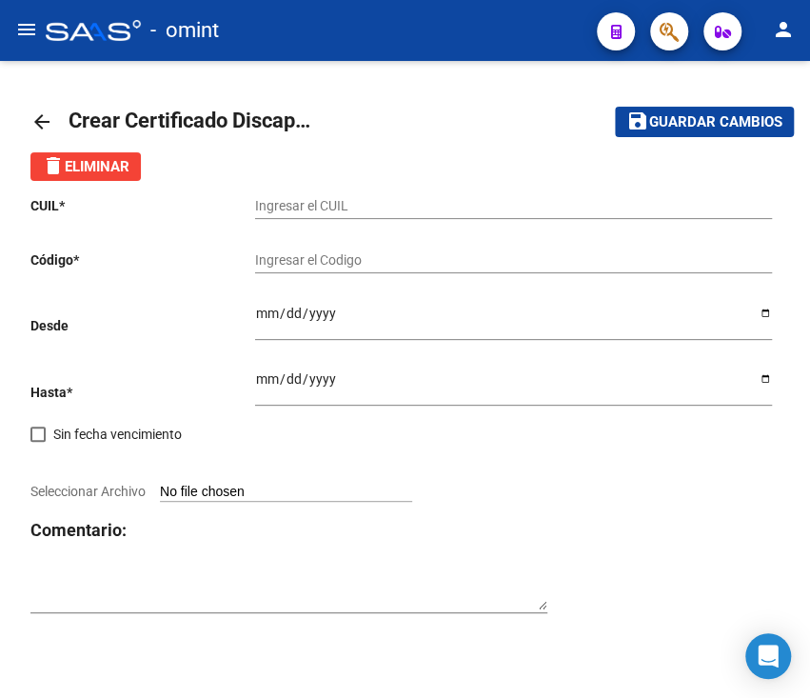
click at [46, 124] on mat-icon "arrow_back" at bounding box center [41, 121] width 23 height 23
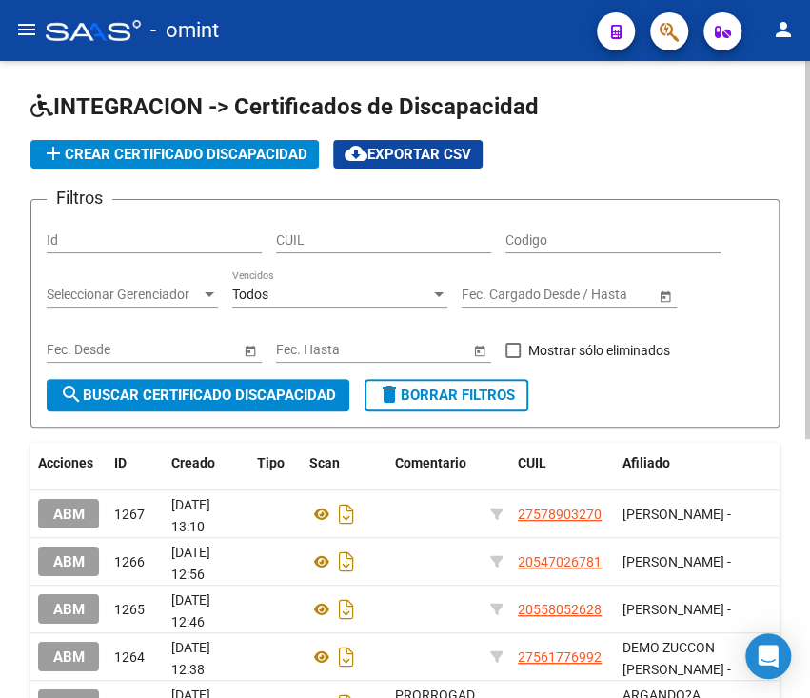
click at [369, 217] on div "CUIL" at bounding box center [383, 234] width 215 height 38
click at [369, 233] on input "CUIL" at bounding box center [383, 240] width 215 height 16
paste input "27-57890327-0"
click at [257, 381] on button "search Buscar Certificado Discapacidad" at bounding box center [198, 395] width 303 height 32
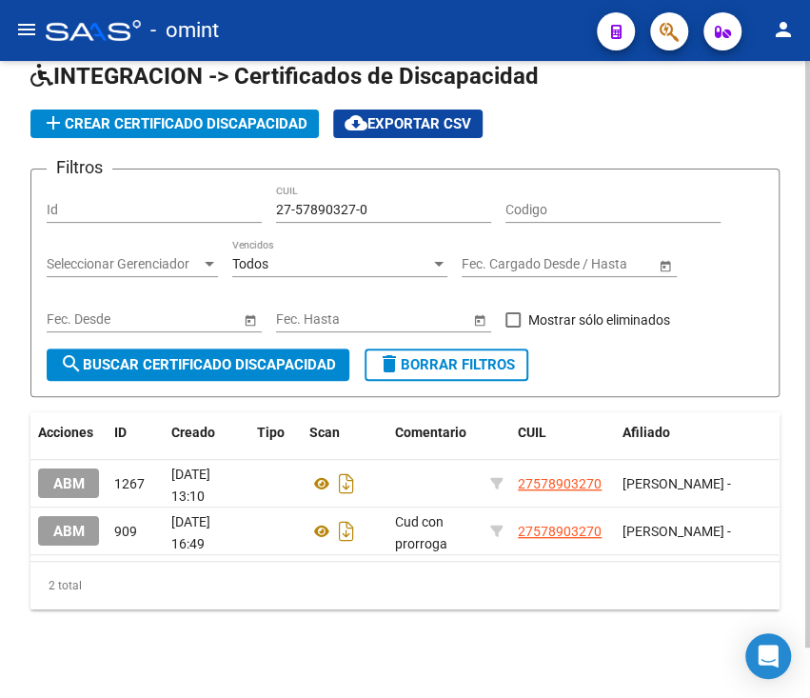
scroll to position [53, 0]
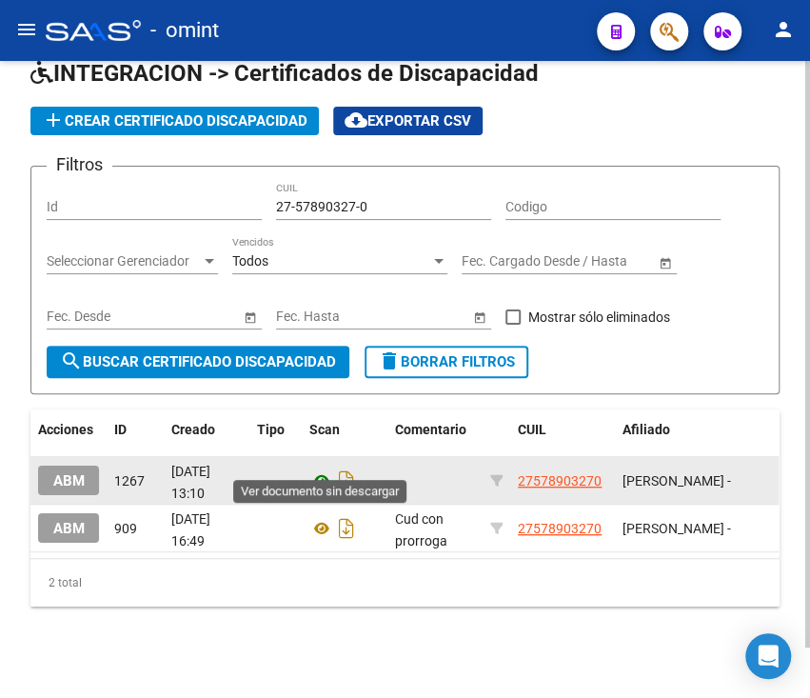
click at [316, 469] on icon at bounding box center [321, 480] width 25 height 23
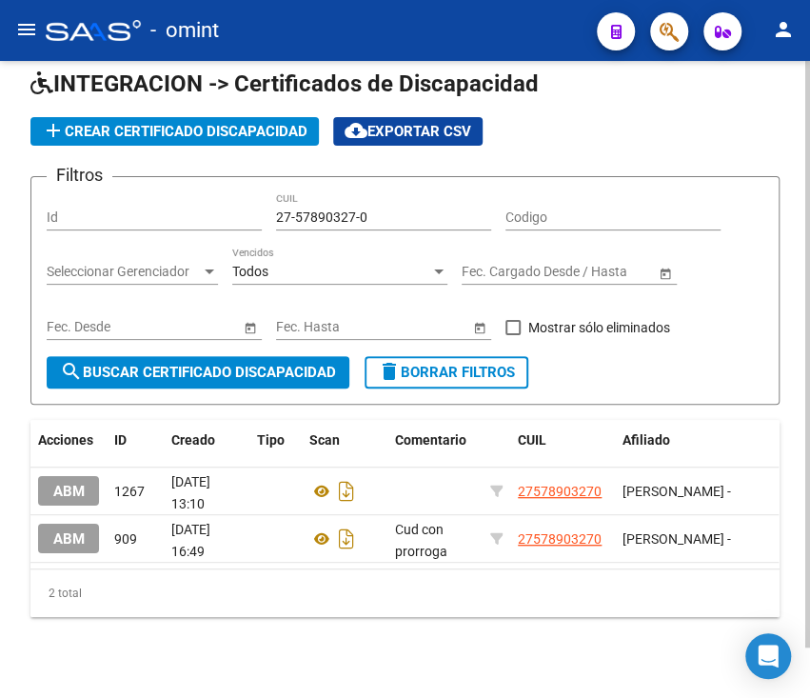
scroll to position [0, 0]
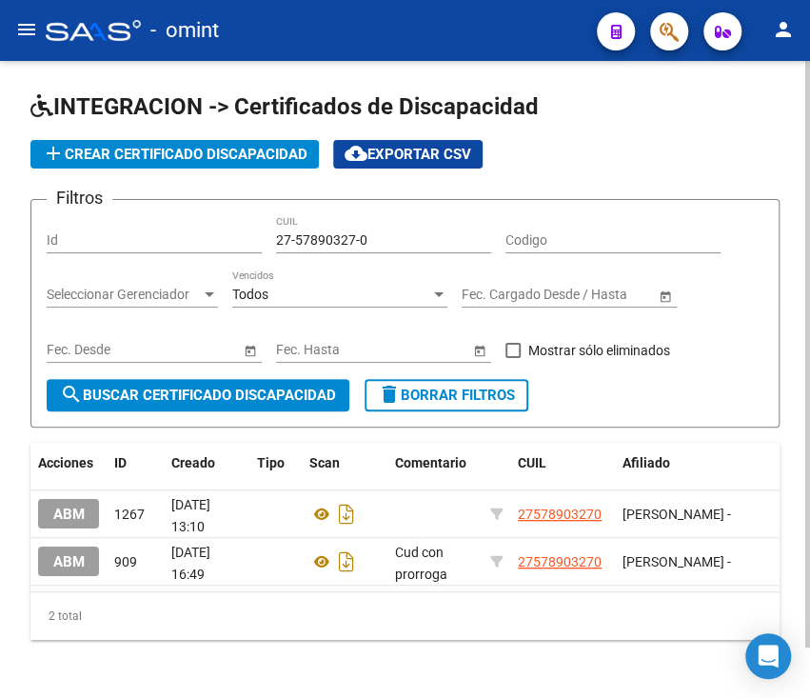
click at [345, 227] on div "27-57890327-0 CUIL" at bounding box center [383, 234] width 215 height 38
click at [346, 243] on input "27-57890327-0" at bounding box center [383, 240] width 215 height 16
paste input "0-51336922-1"
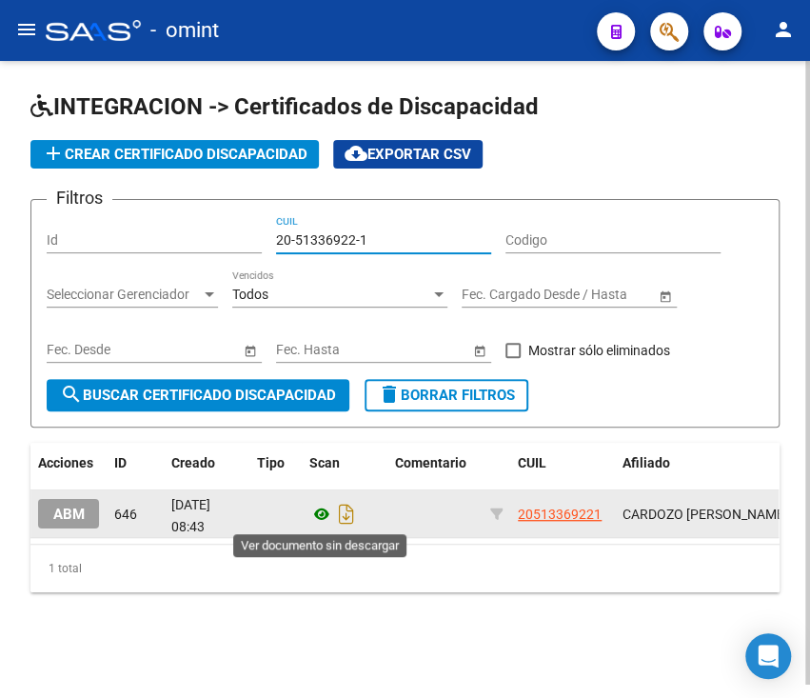
type input "20-51336922-1"
click at [320, 522] on icon at bounding box center [321, 514] width 25 height 23
